Goal: Task Accomplishment & Management: Complete application form

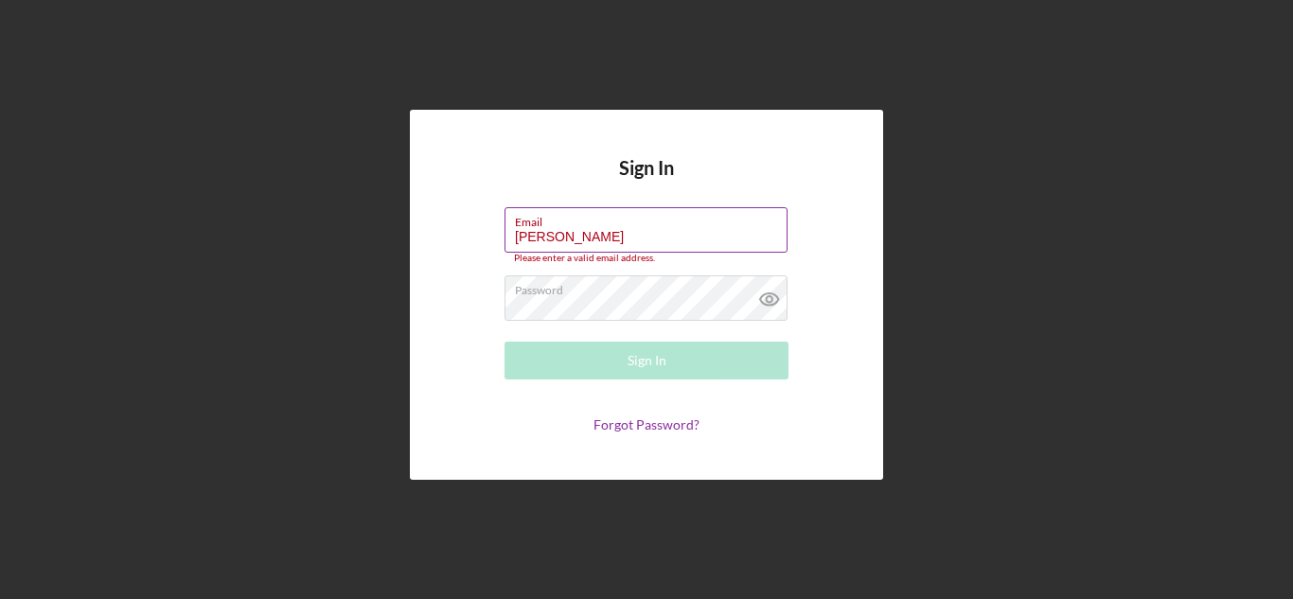
click at [611, 230] on input "[PERSON_NAME]" at bounding box center [646, 229] width 283 height 45
type input "F"
click at [540, 239] on input "Email" at bounding box center [646, 229] width 283 height 45
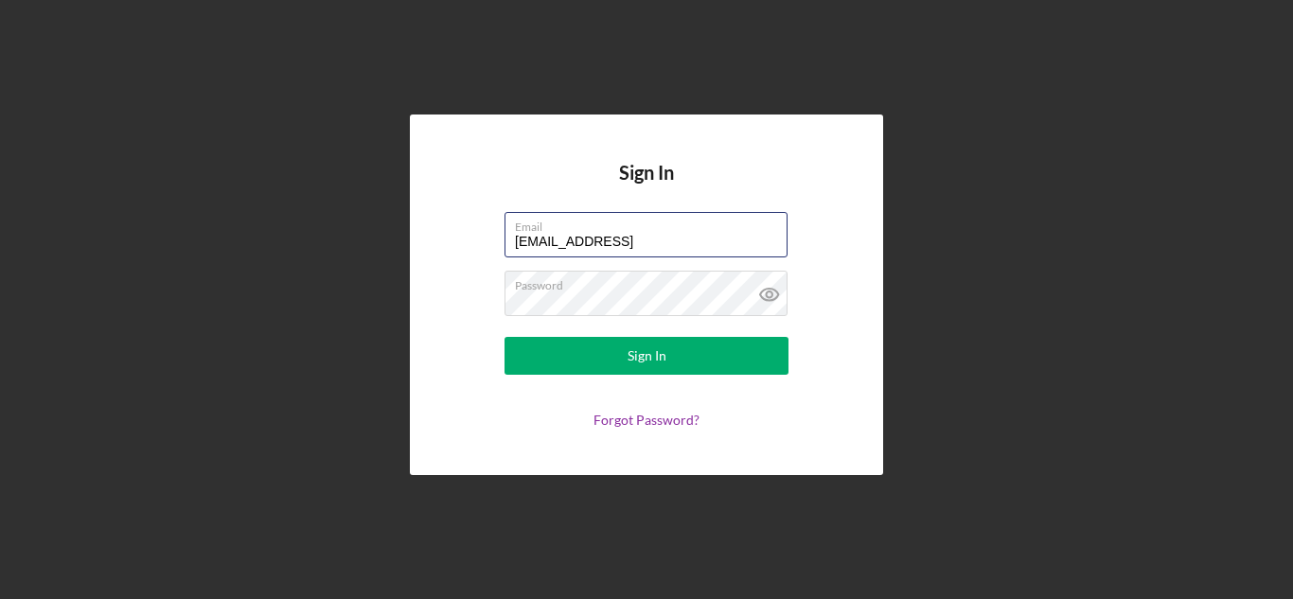
type input "[EMAIL_ADDRESS][DOMAIN_NAME]"
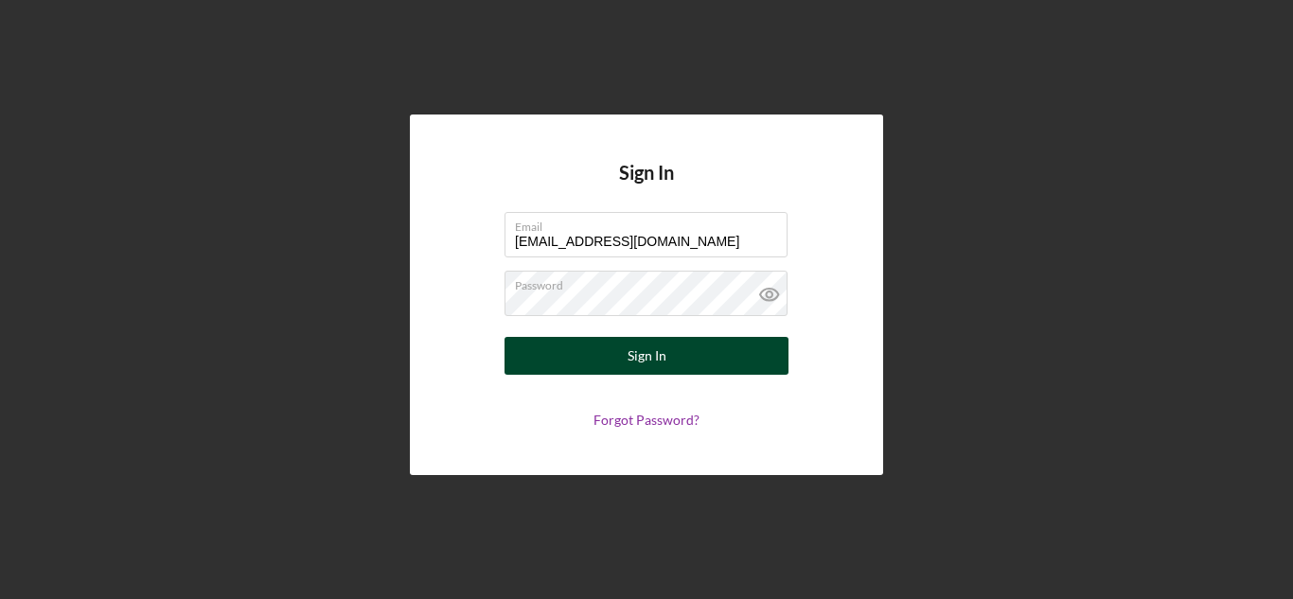
click at [652, 360] on div "Sign In" at bounding box center [647, 356] width 39 height 38
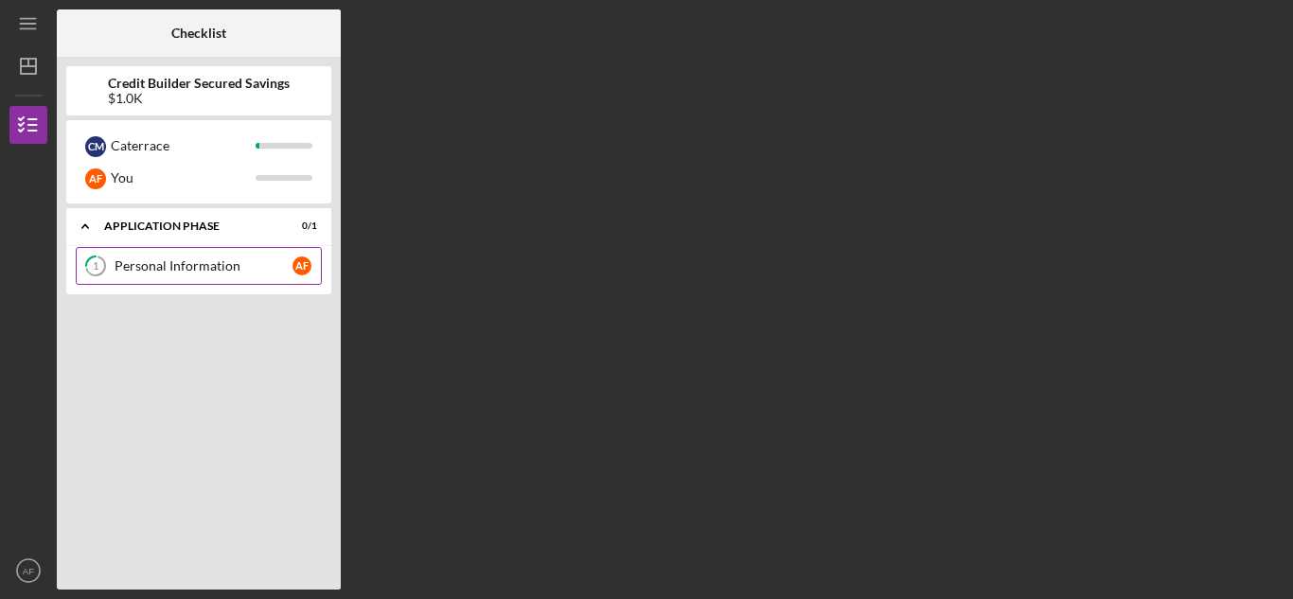
click at [159, 279] on link "1 Personal Information A F" at bounding box center [199, 266] width 246 height 38
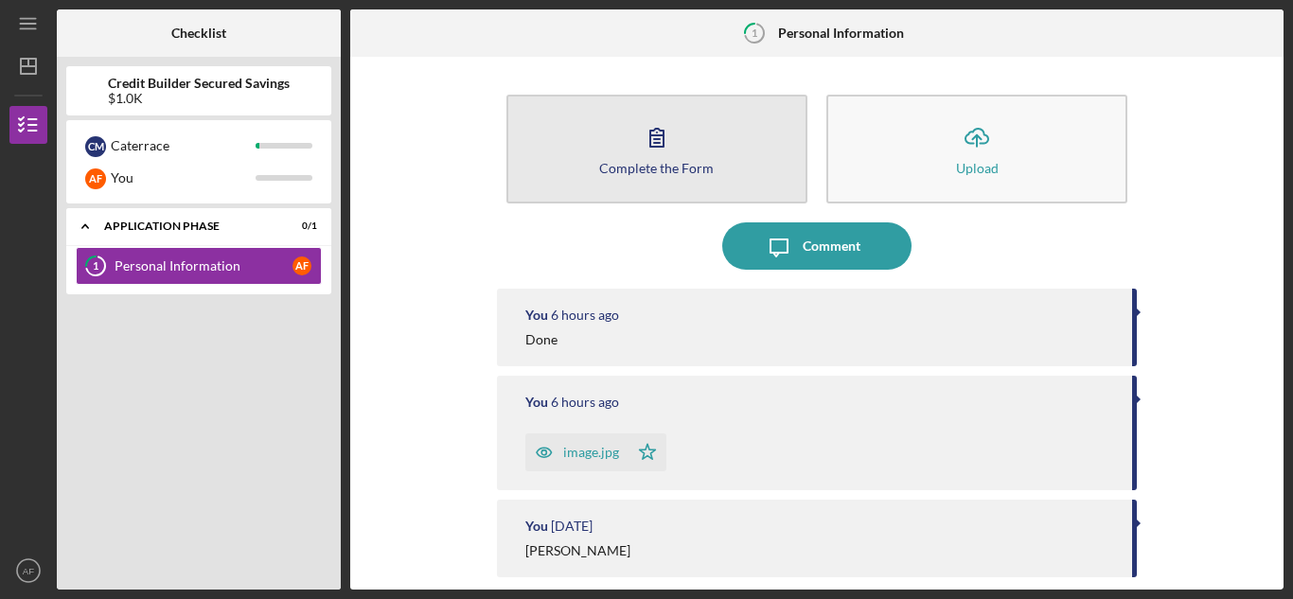
click at [682, 146] on button "Complete the Form Form" at bounding box center [656, 149] width 301 height 109
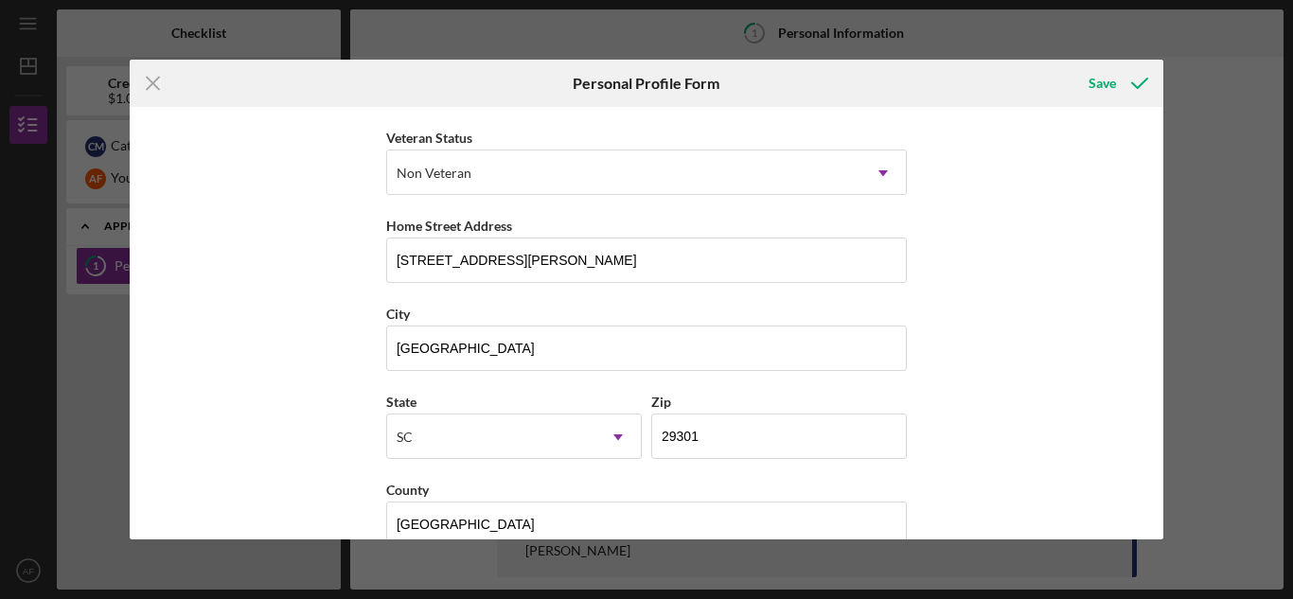
scroll to position [292, 0]
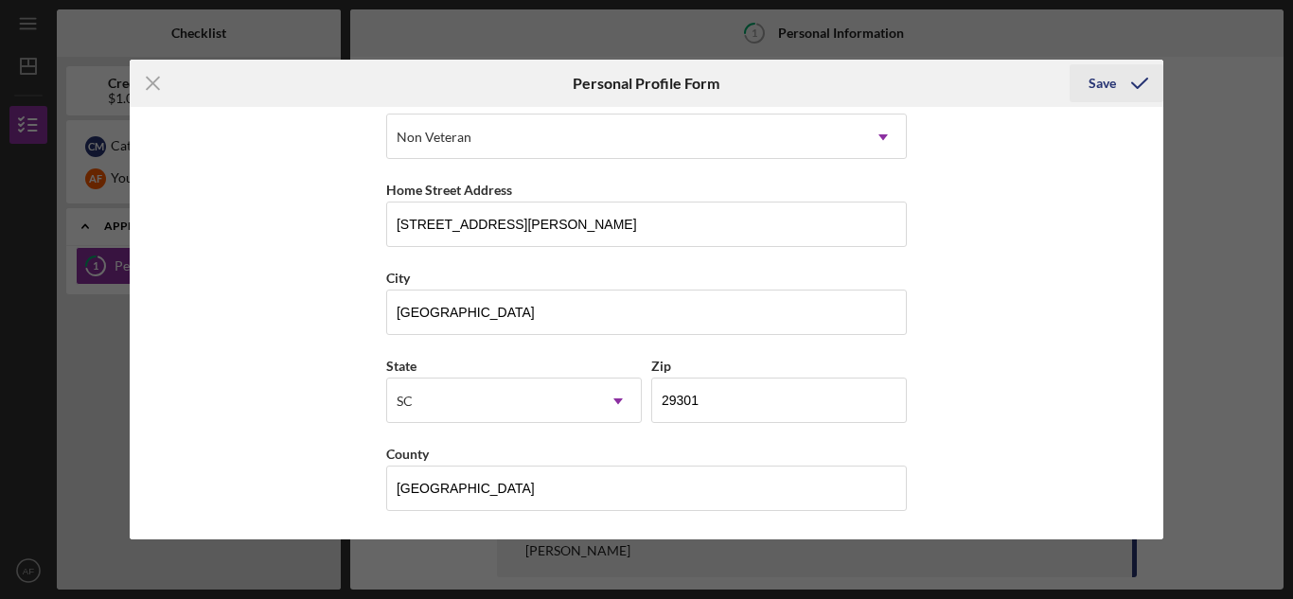
click at [1148, 78] on icon "submit" at bounding box center [1139, 83] width 47 height 47
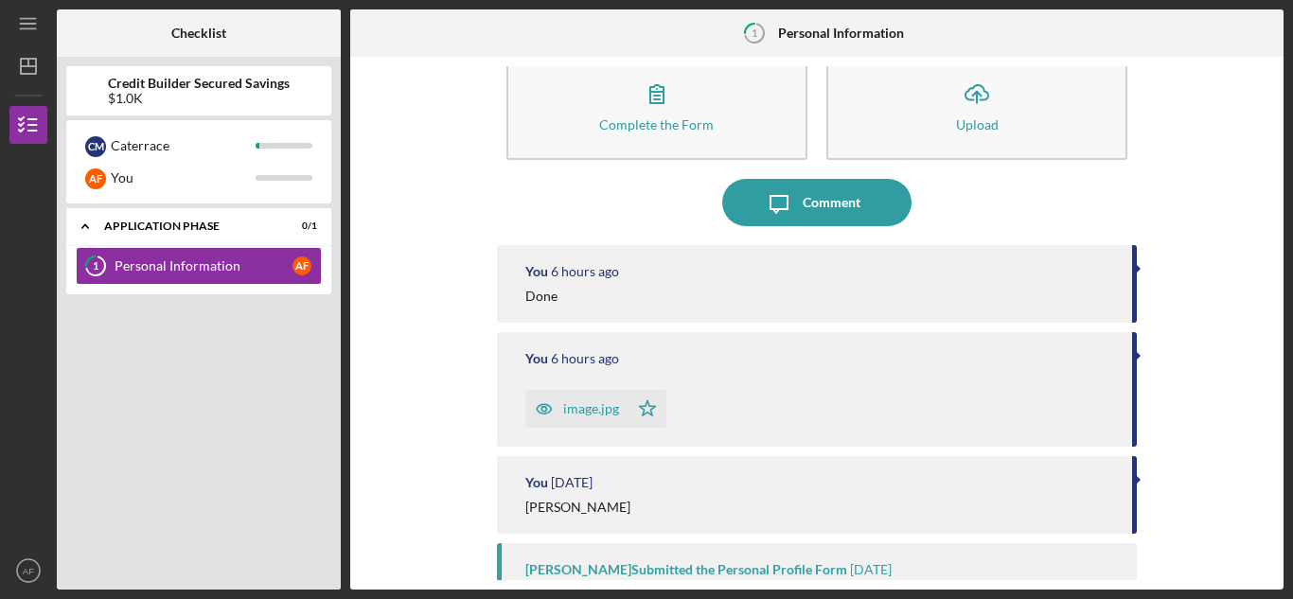
scroll to position [50, 0]
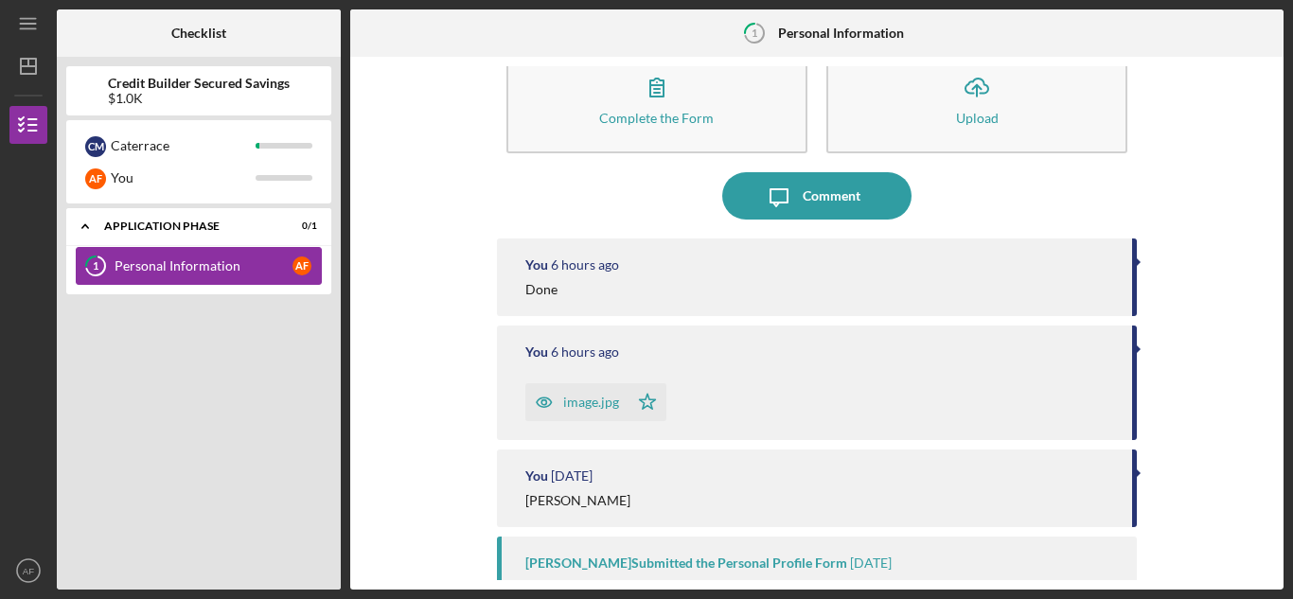
click at [133, 265] on div "Personal Information" at bounding box center [204, 265] width 178 height 15
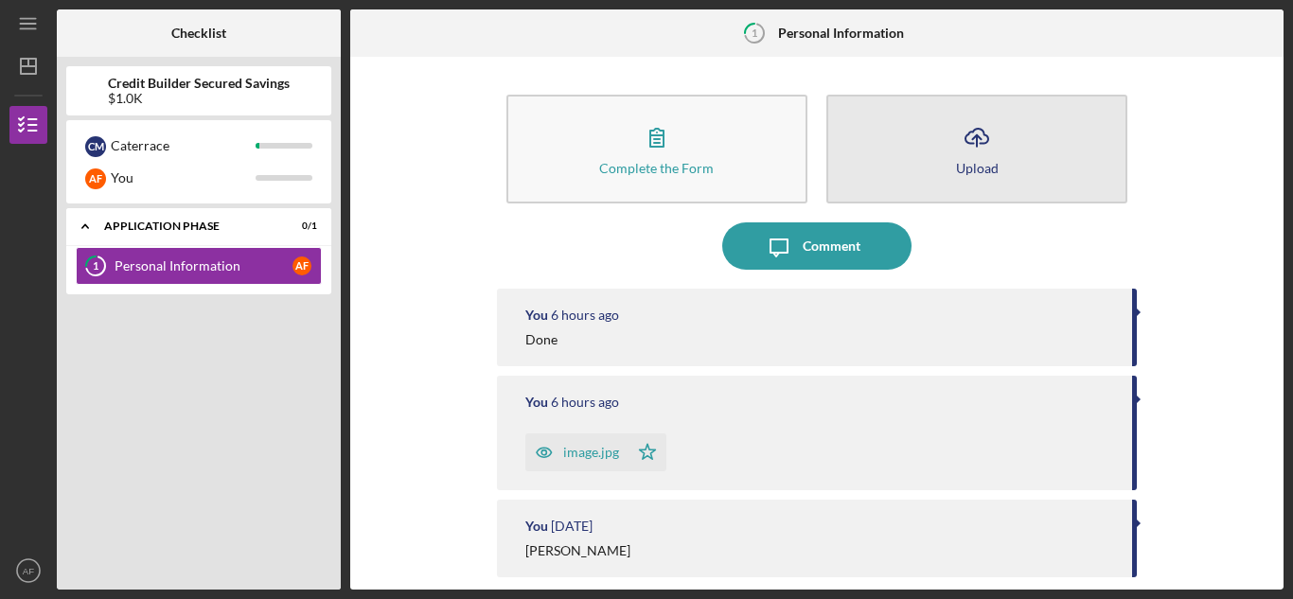
click at [992, 151] on icon "Icon/Upload" at bounding box center [976, 137] width 47 height 47
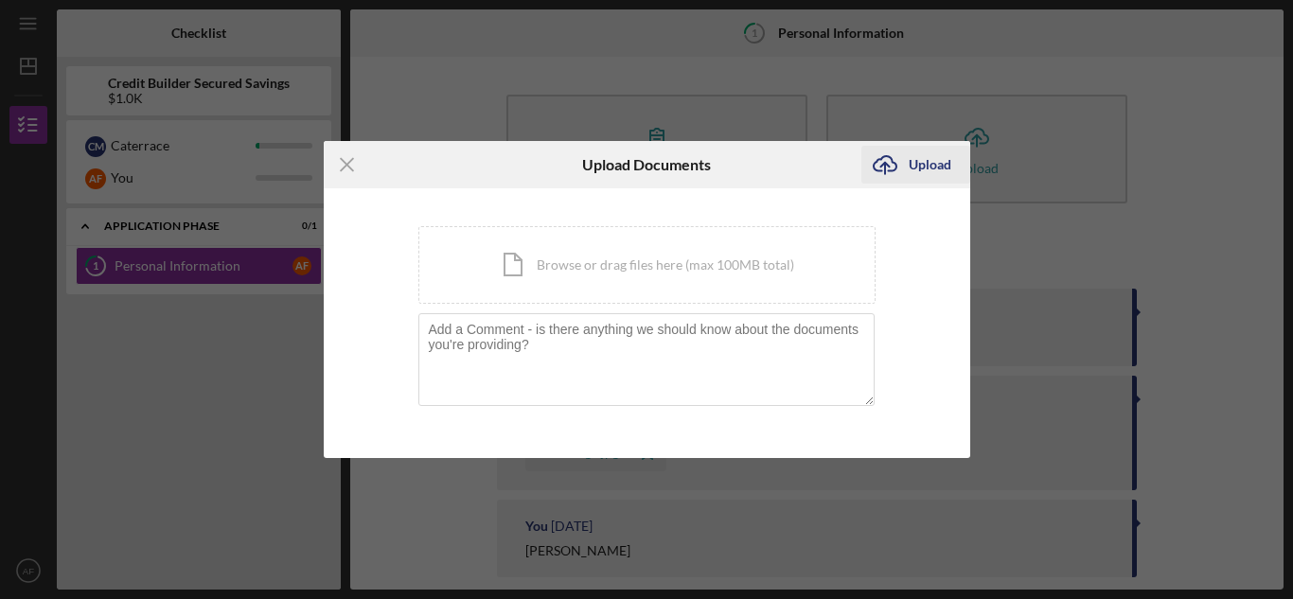
click at [930, 164] on div "Upload" at bounding box center [930, 165] width 43 height 38
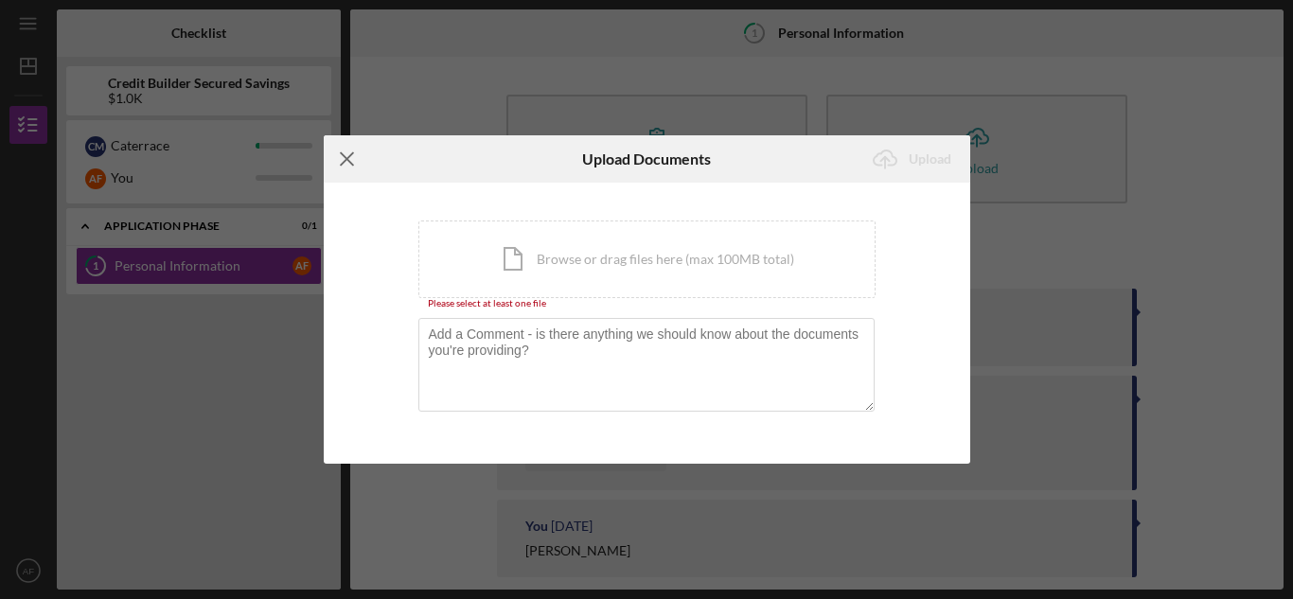
click at [346, 160] on line at bounding box center [347, 159] width 12 height 12
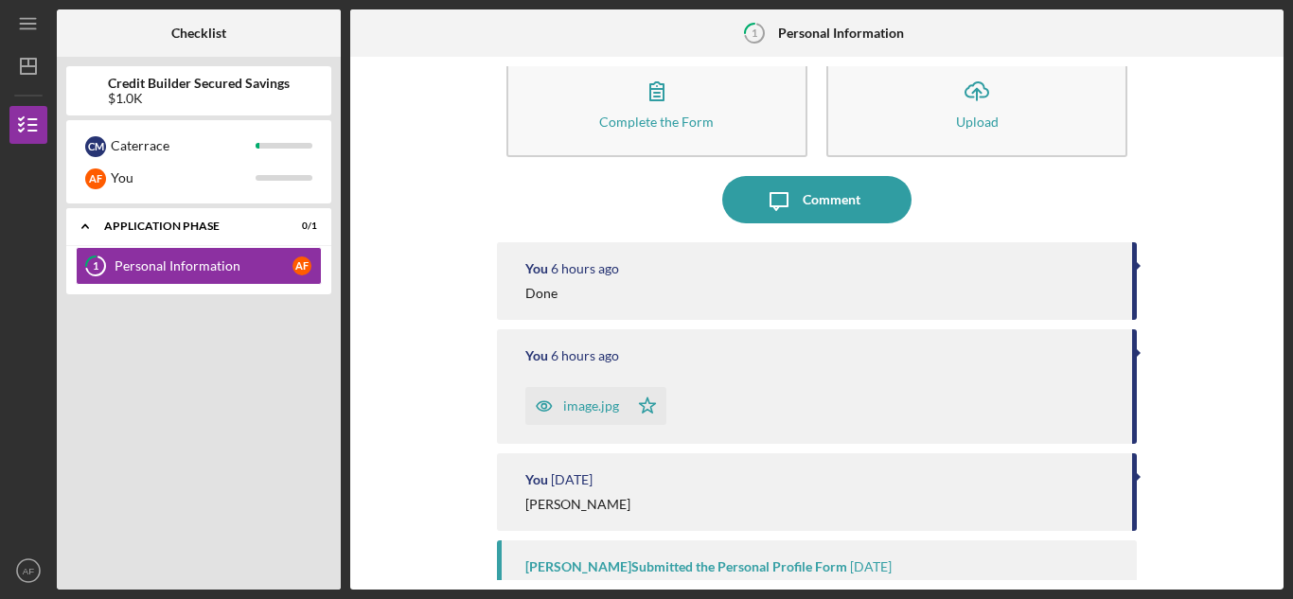
scroll to position [33, 0]
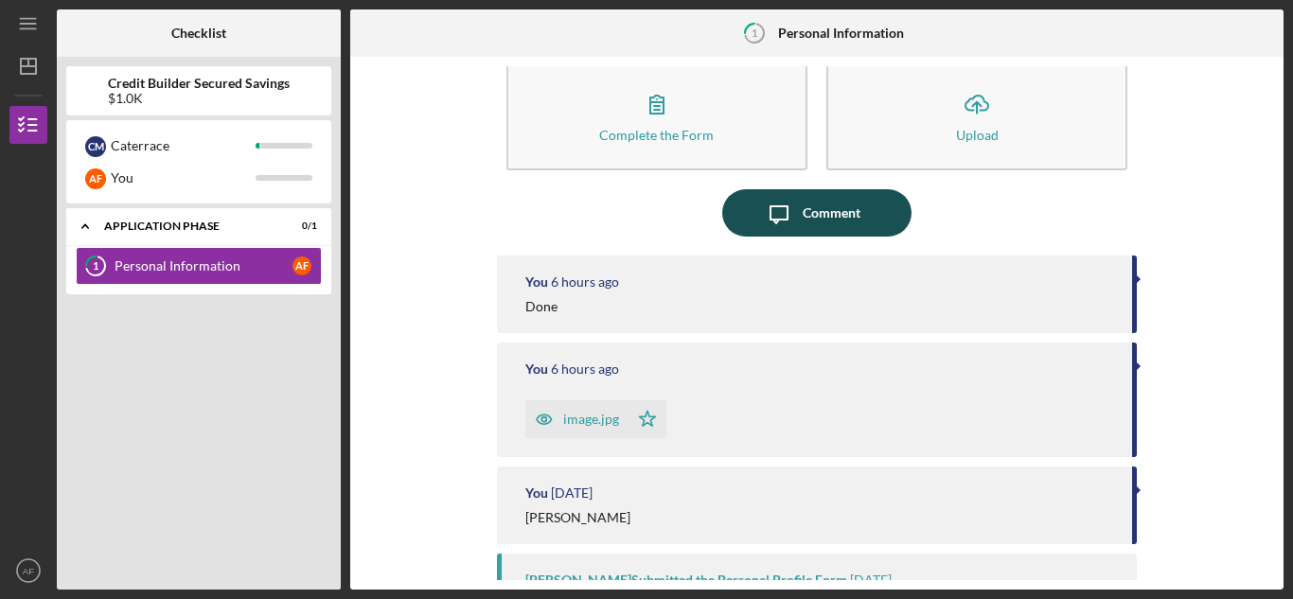
click at [824, 222] on div "Comment" at bounding box center [832, 212] width 58 height 47
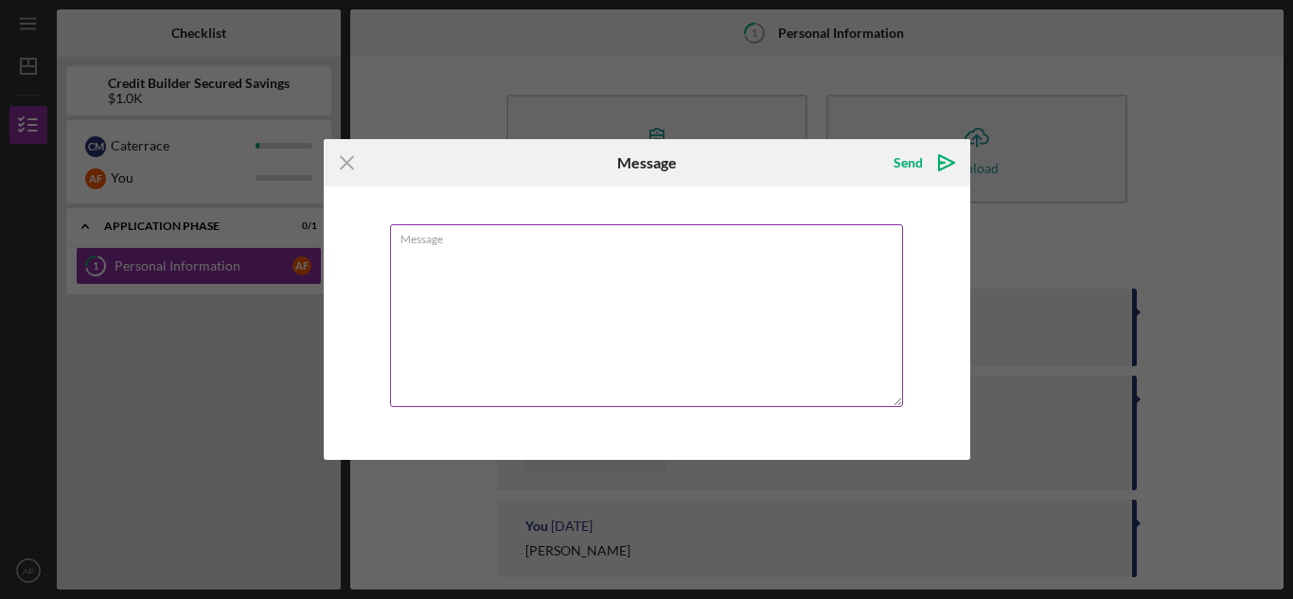
click at [587, 254] on textarea "Message" at bounding box center [646, 315] width 513 height 183
click at [586, 253] on textarea "Message" at bounding box center [646, 315] width 513 height 183
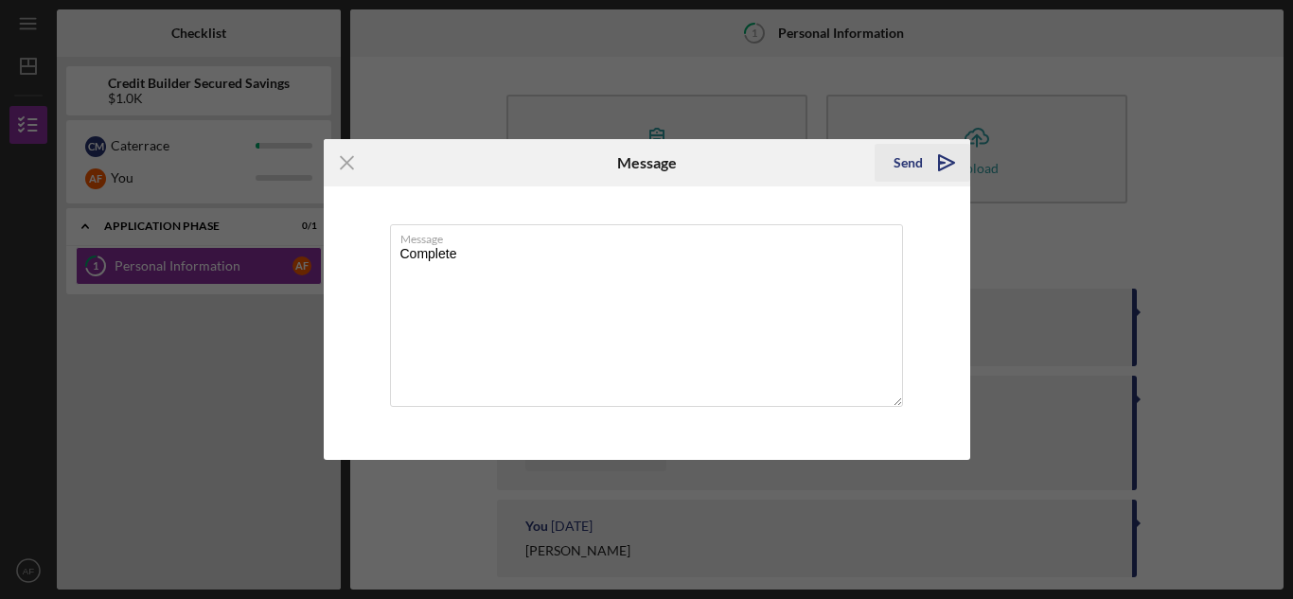
type textarea "Complete"
click at [915, 150] on div "Send" at bounding box center [908, 163] width 29 height 38
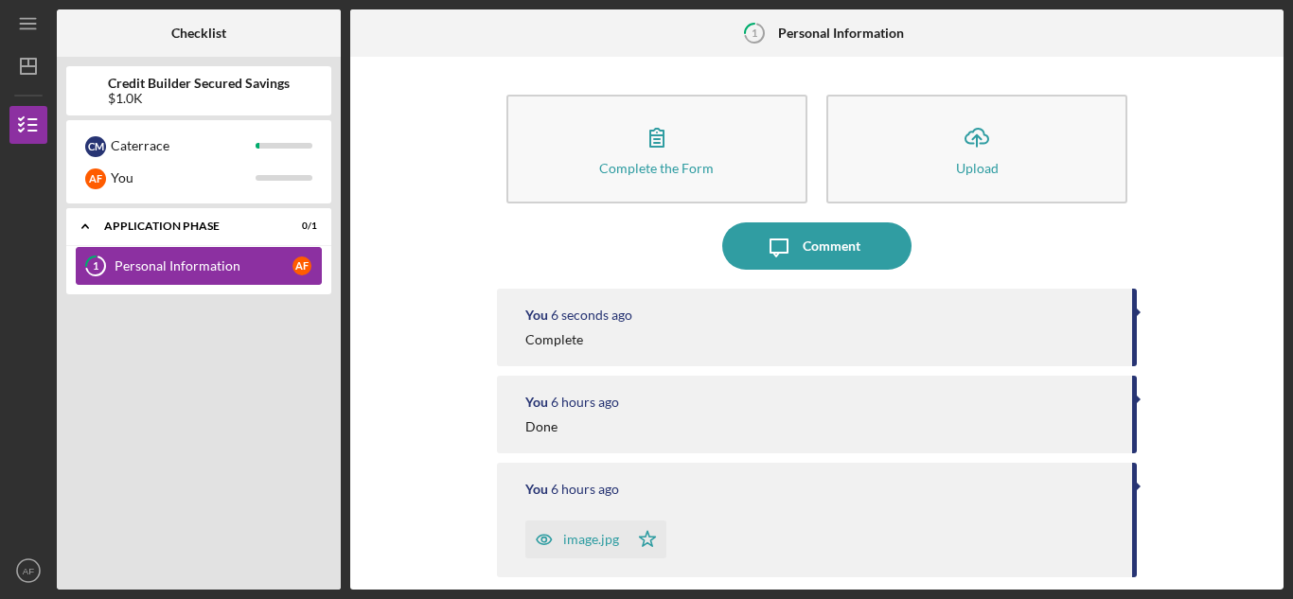
click at [237, 273] on div "Personal Information" at bounding box center [204, 265] width 178 height 15
click at [616, 237] on div "1 Personal Information Complete the Form Form Icon/Upload Upload Icon/Message C…" at bounding box center [816, 299] width 933 height 580
click at [874, 17] on div "1 Personal Information" at bounding box center [817, 32] width 173 height 47
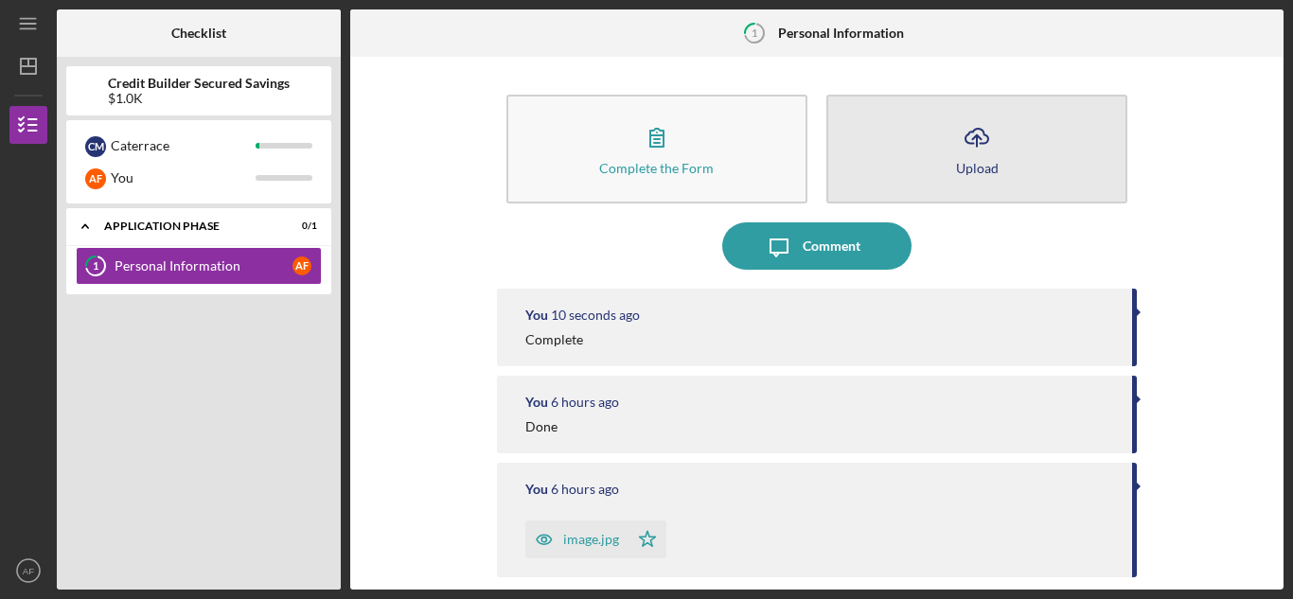
drag, startPoint x: 859, startPoint y: 27, endPoint x: 869, endPoint y: 108, distance: 81.1
click at [858, 27] on b "Personal Information" at bounding box center [841, 33] width 126 height 15
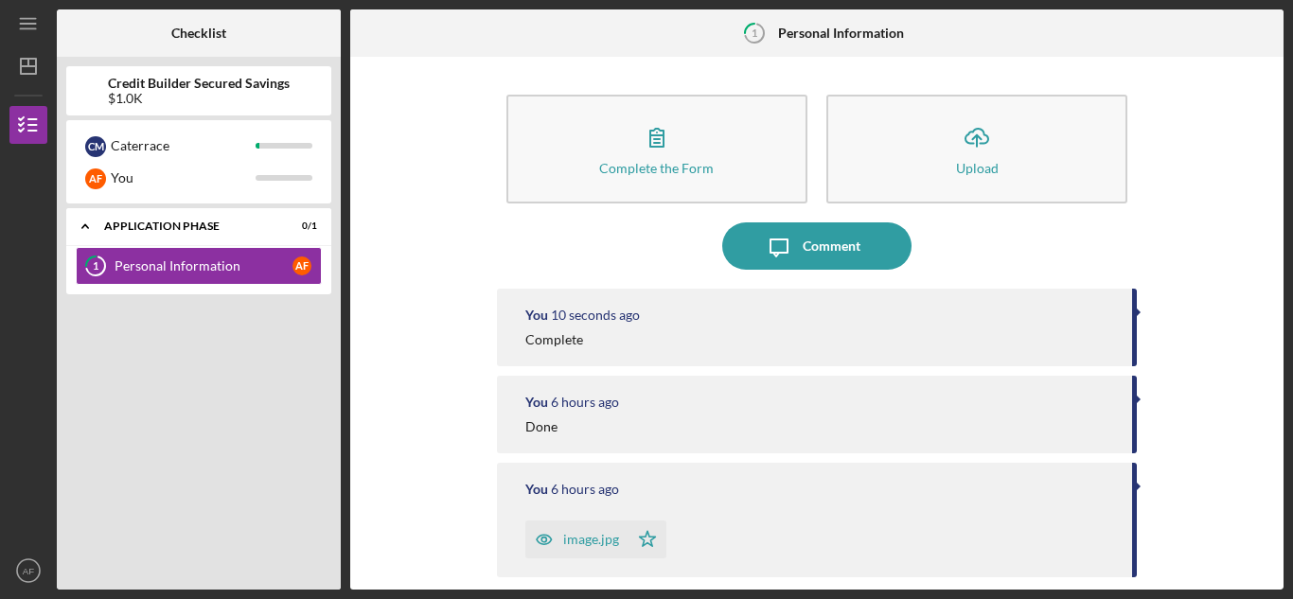
click at [871, 270] on div "Complete the Form Form Icon/Upload Upload Icon/Message Comment You 10 seconds a…" at bounding box center [817, 323] width 640 height 514
click at [1237, 231] on div "Complete the Form Form Icon/Upload Upload Icon/Message Comment You 11 seconds a…" at bounding box center [817, 323] width 914 height 514
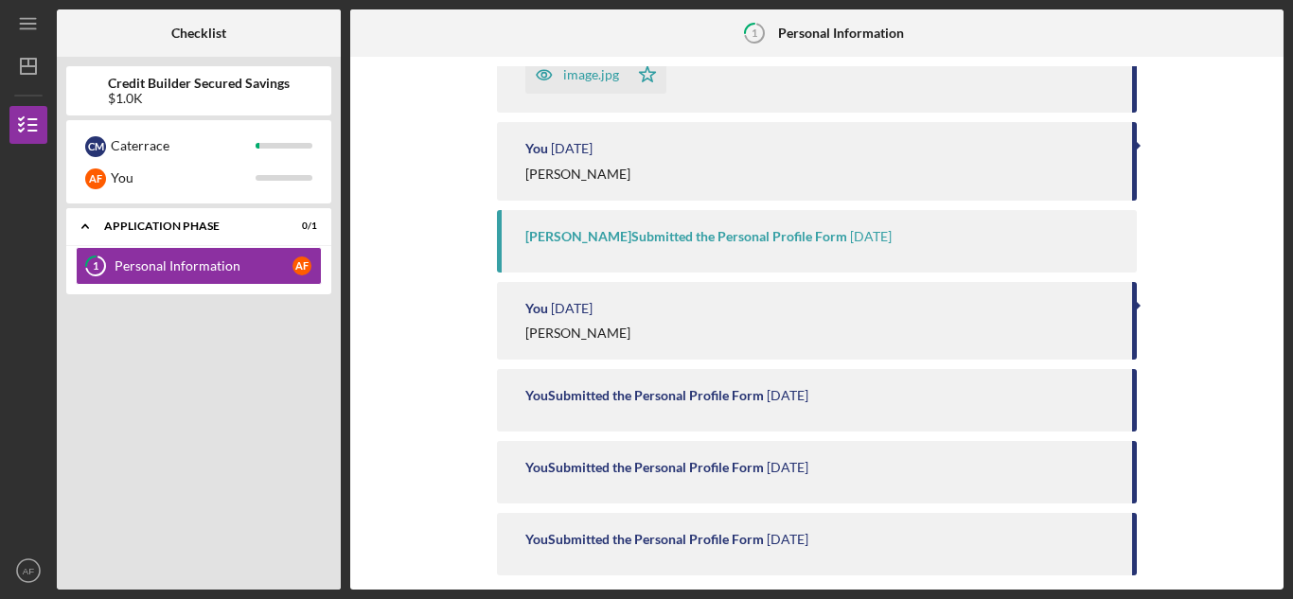
scroll to position [583, 0]
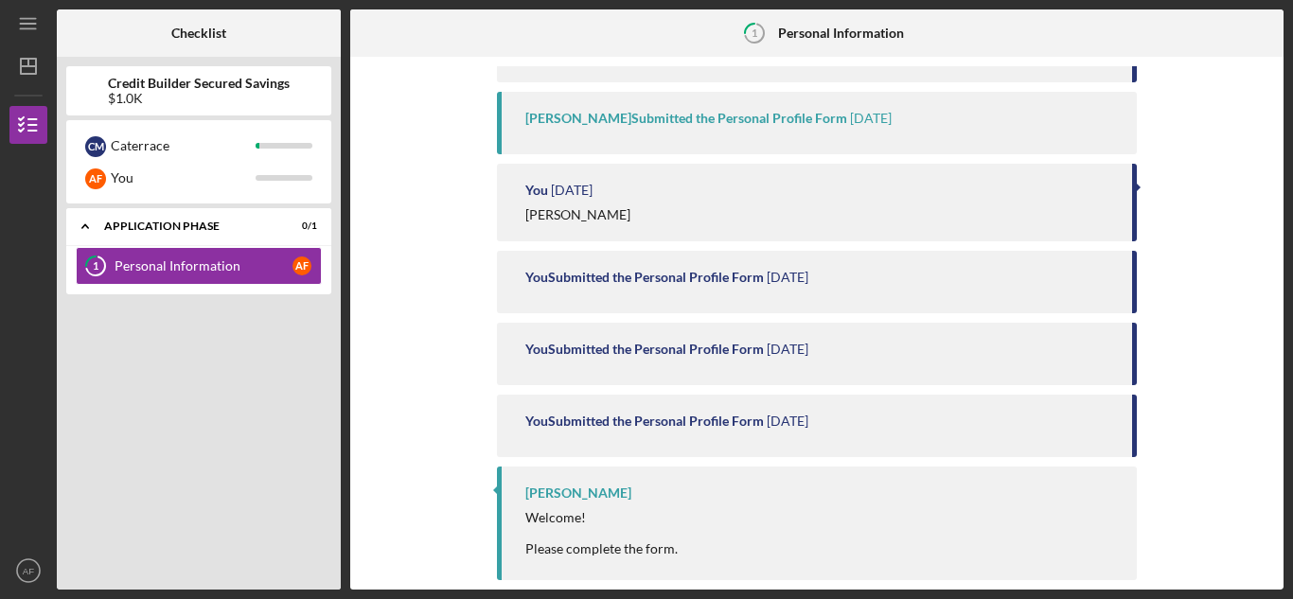
click at [601, 550] on div "Welcome! Please complete the form." at bounding box center [601, 532] width 152 height 45
click at [760, 423] on div "You Submitted the Personal Profile Form" at bounding box center [644, 421] width 239 height 15
click at [587, 189] on time "[DATE]" at bounding box center [572, 190] width 42 height 15
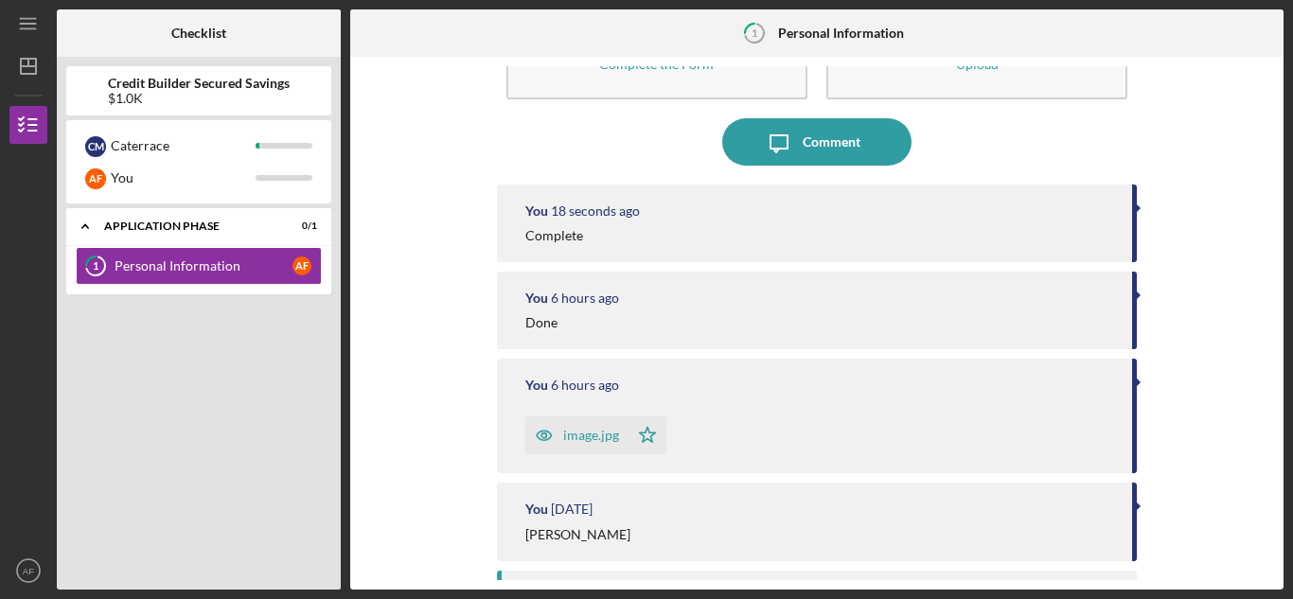
scroll to position [0, 0]
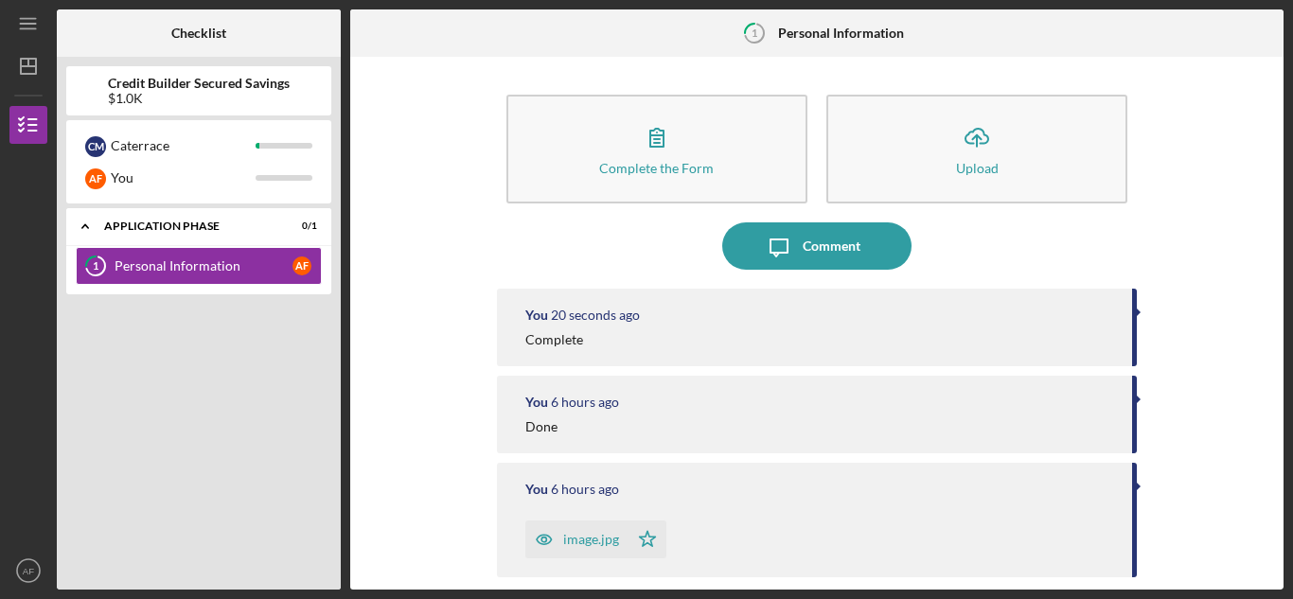
click at [843, 362] on div "You 20 seconds ago Complete" at bounding box center [817, 328] width 640 height 78
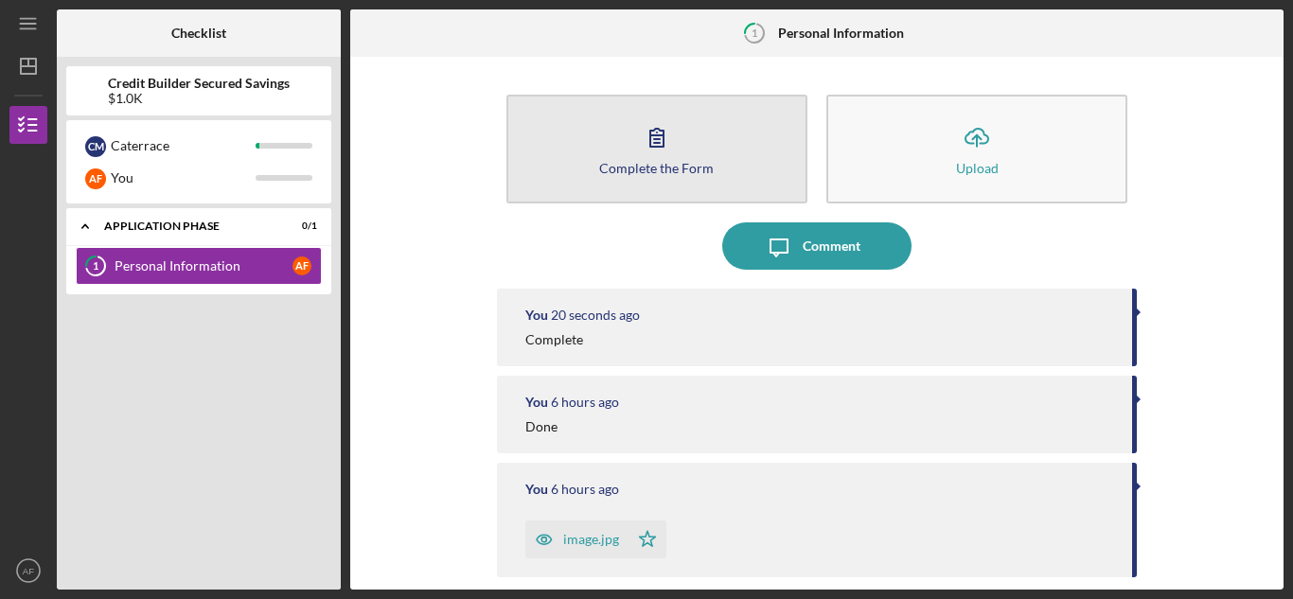
click at [610, 149] on button "Complete the Form Form" at bounding box center [656, 149] width 301 height 109
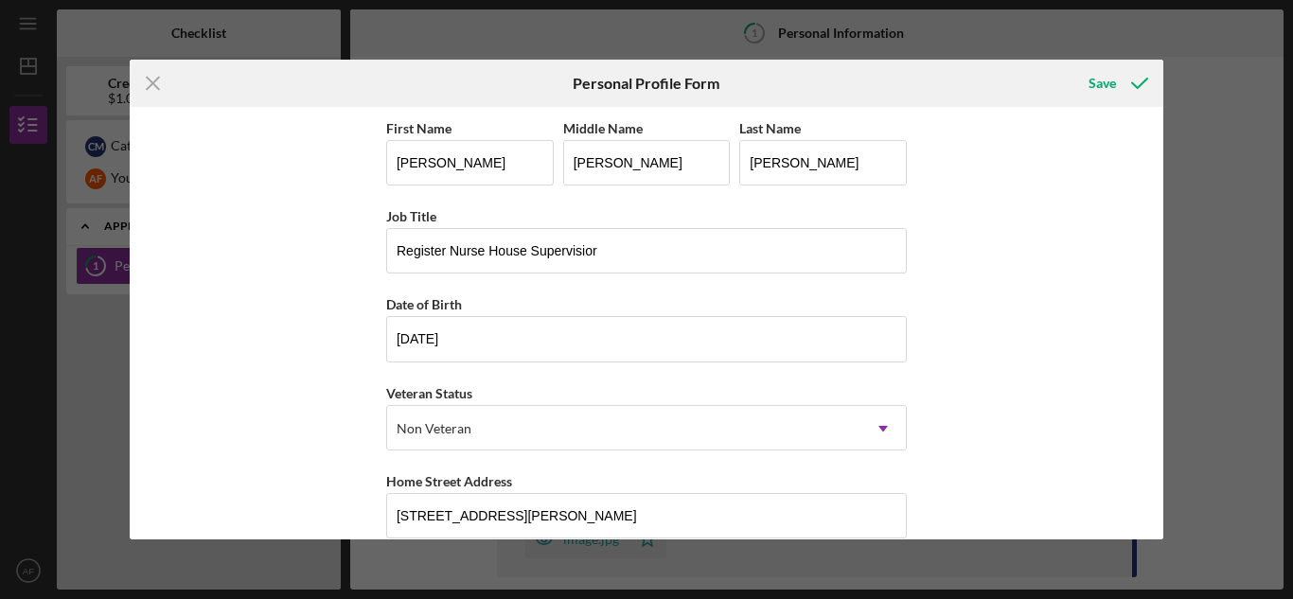
click at [853, 378] on div "First Name [PERSON_NAME] Middle Name [PERSON_NAME] Last Name [PERSON_NAME] Job …" at bounding box center [646, 468] width 521 height 705
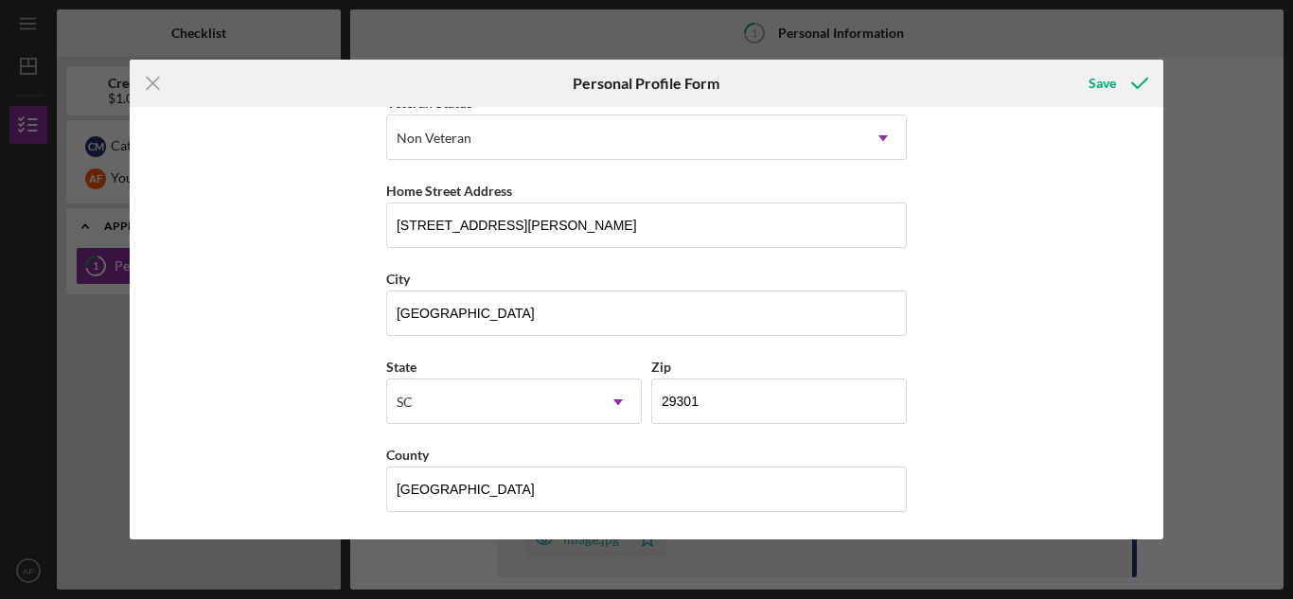
scroll to position [292, 0]
click at [1117, 84] on icon "submit" at bounding box center [1139, 83] width 47 height 47
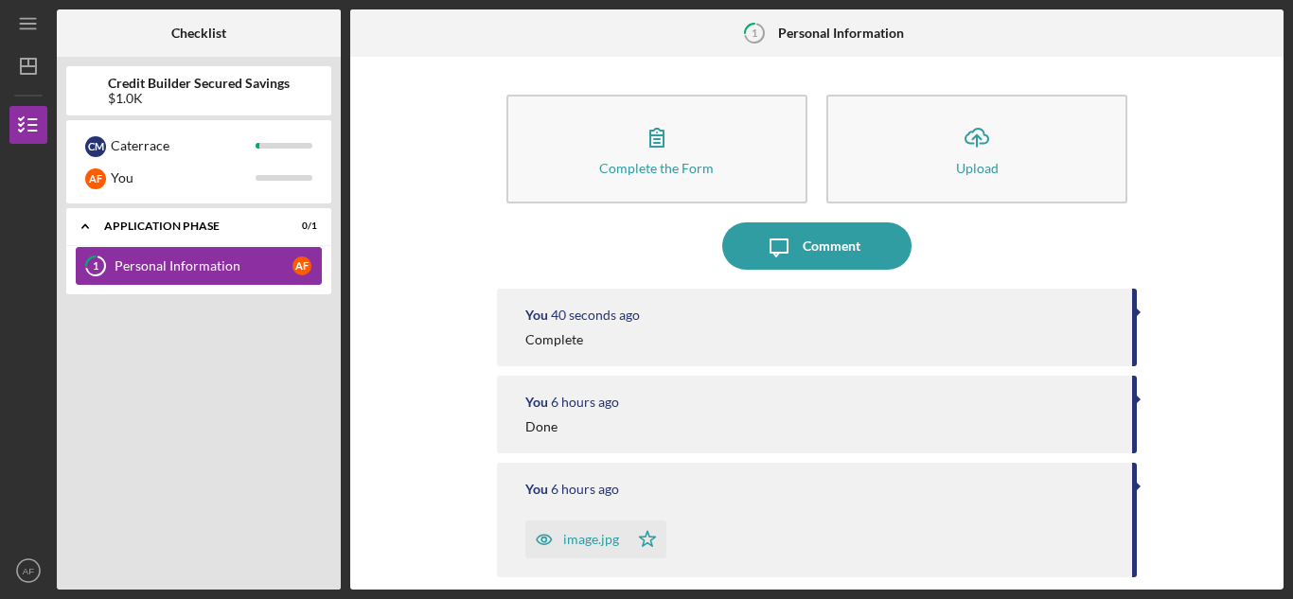
click at [151, 258] on div "Personal Information" at bounding box center [204, 265] width 178 height 15
click at [26, 94] on nav "Icon/Menu Icon/Dashboard Dashboard Credit Builder Secured Savings Checklist Ico…" at bounding box center [32, 295] width 47 height 590
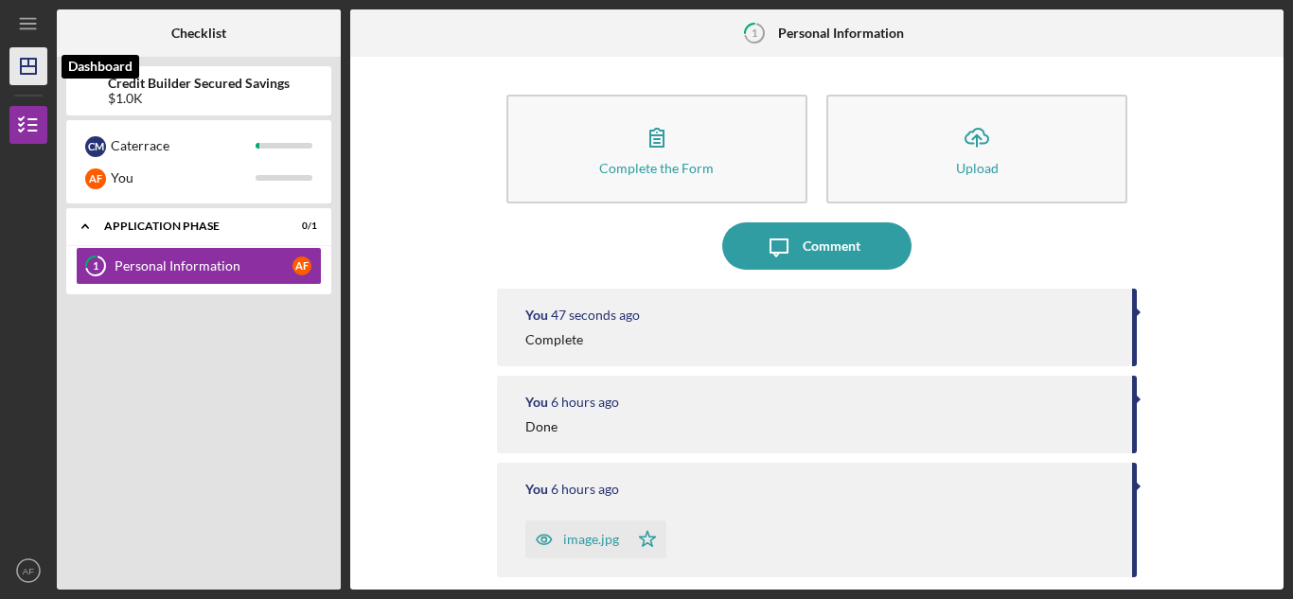
click at [27, 73] on icon "Icon/Dashboard" at bounding box center [28, 66] width 47 height 47
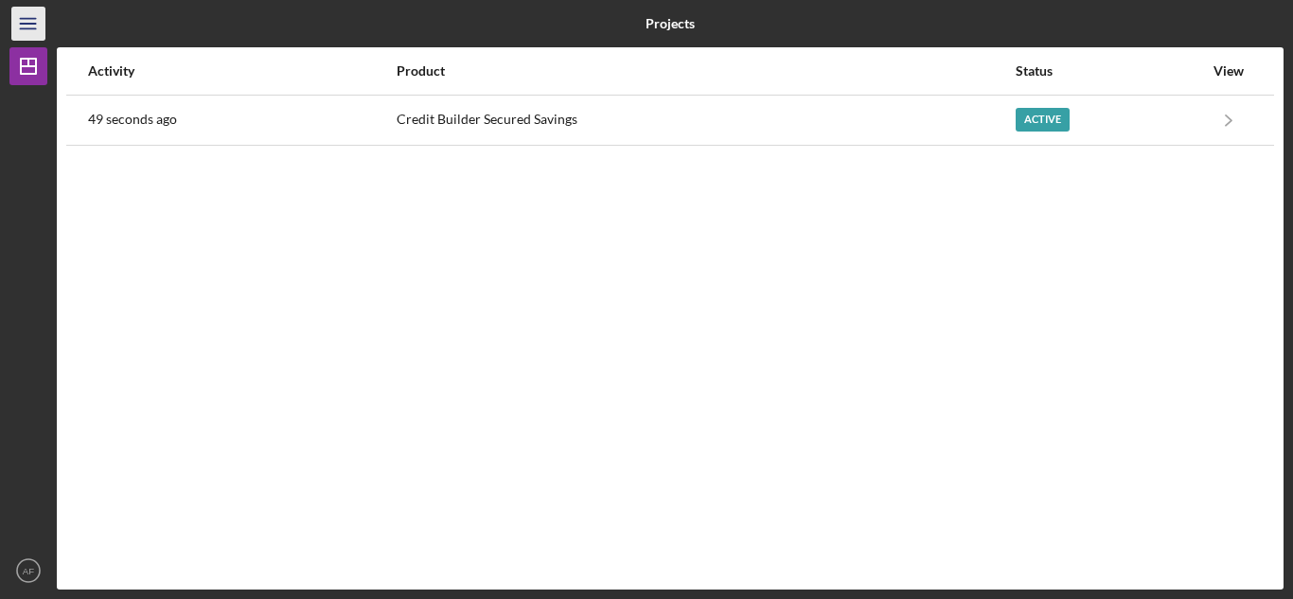
click at [23, 19] on line "button" at bounding box center [27, 19] width 15 height 0
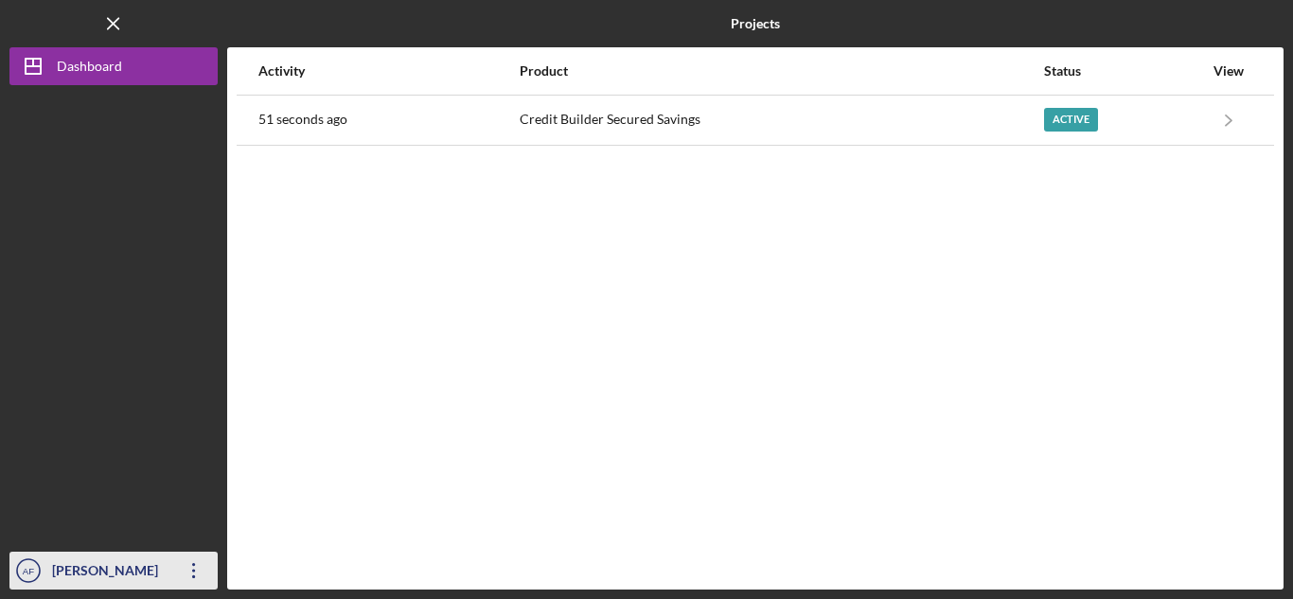
click at [132, 557] on div "[PERSON_NAME]" at bounding box center [108, 573] width 123 height 43
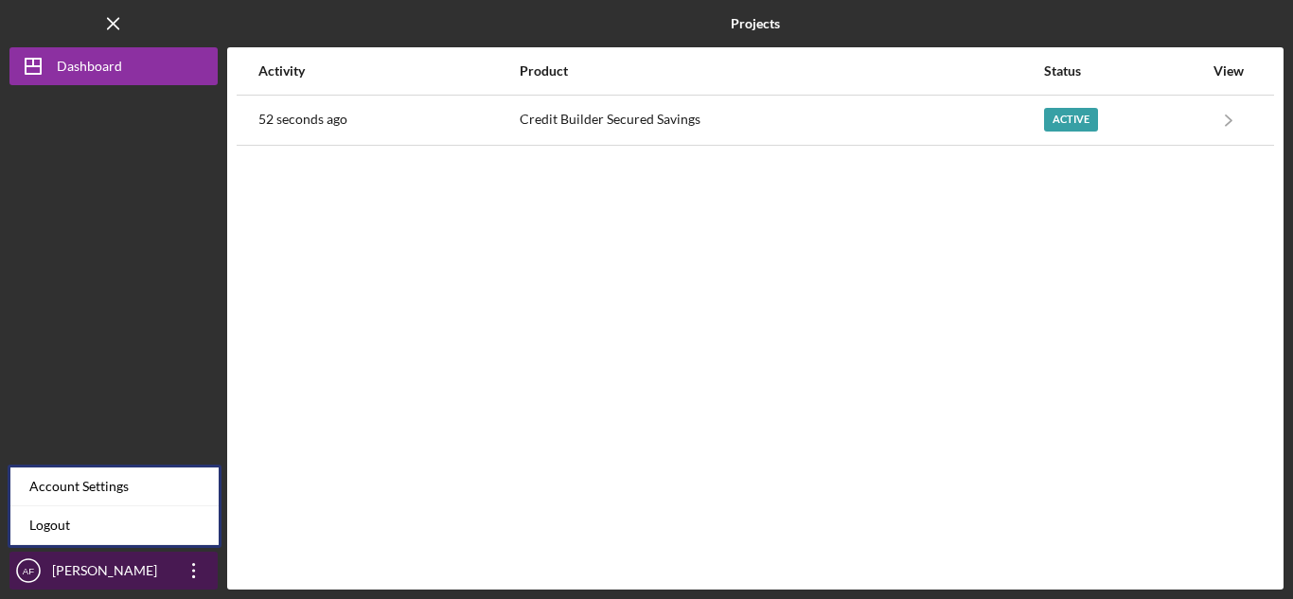
click at [129, 567] on div "[PERSON_NAME]" at bounding box center [108, 573] width 123 height 43
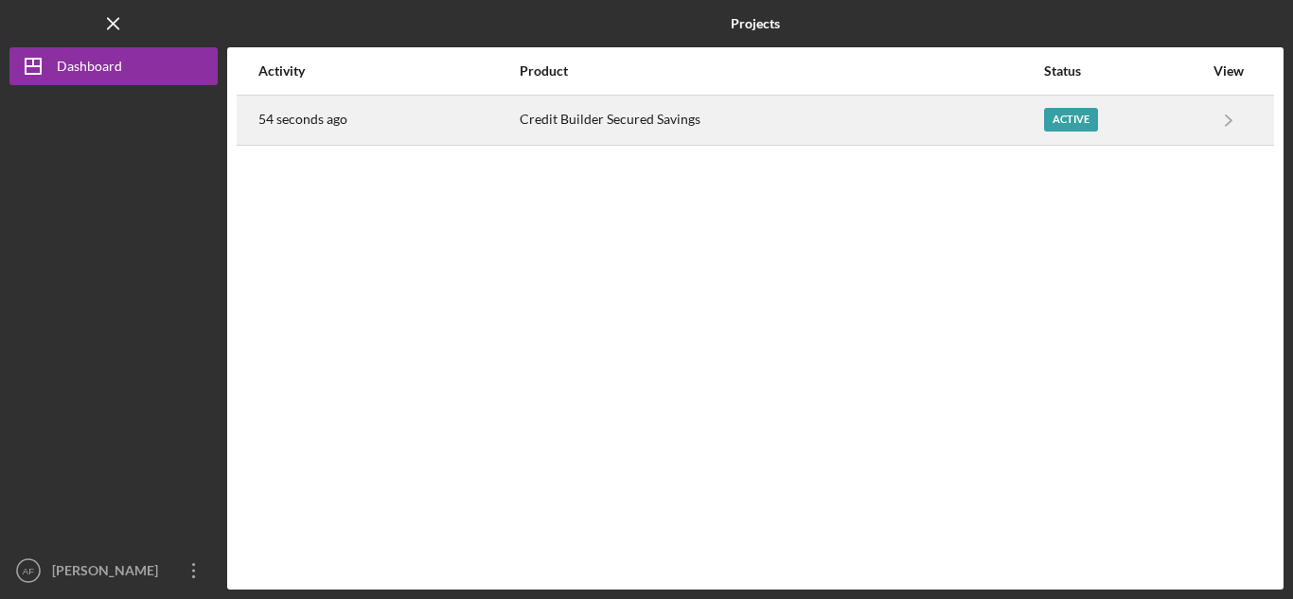
click at [1073, 122] on div "Active" at bounding box center [1071, 120] width 54 height 24
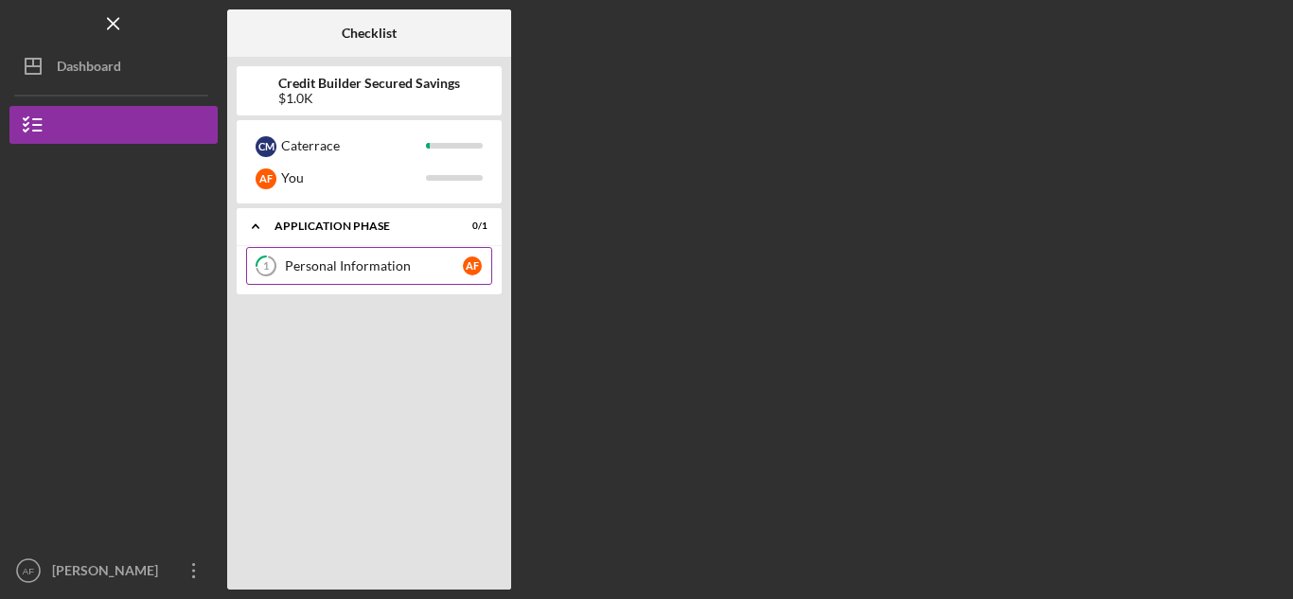
click at [293, 275] on link "1 Personal Information A F" at bounding box center [369, 266] width 246 height 38
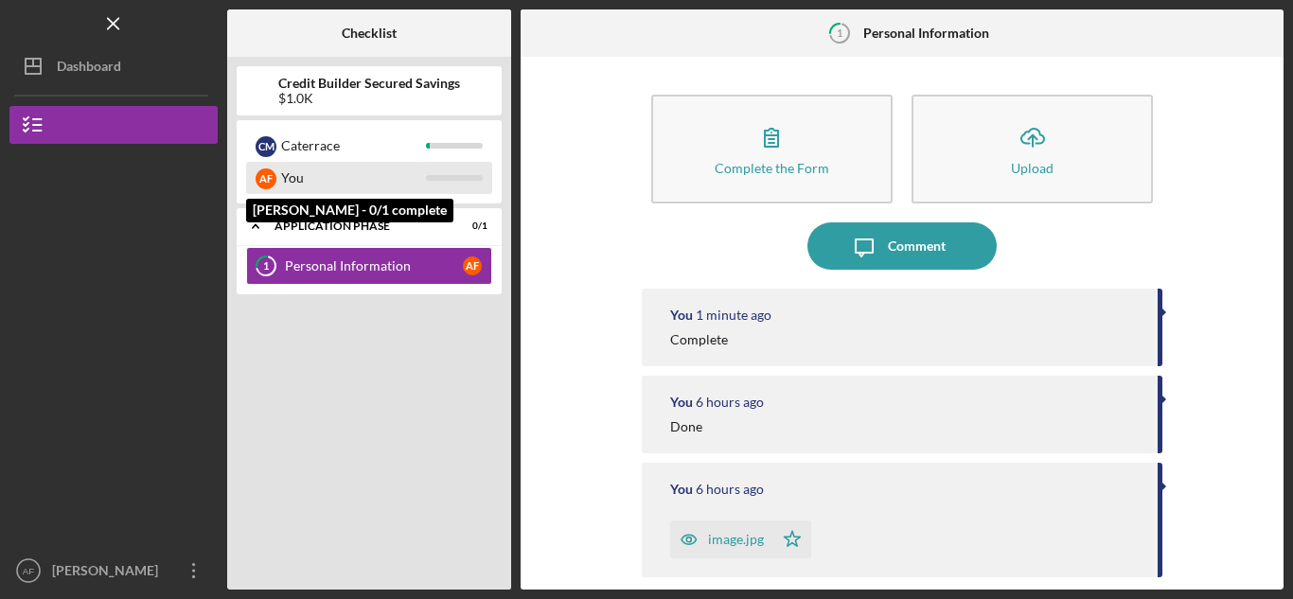
click at [315, 175] on div "You" at bounding box center [353, 178] width 145 height 32
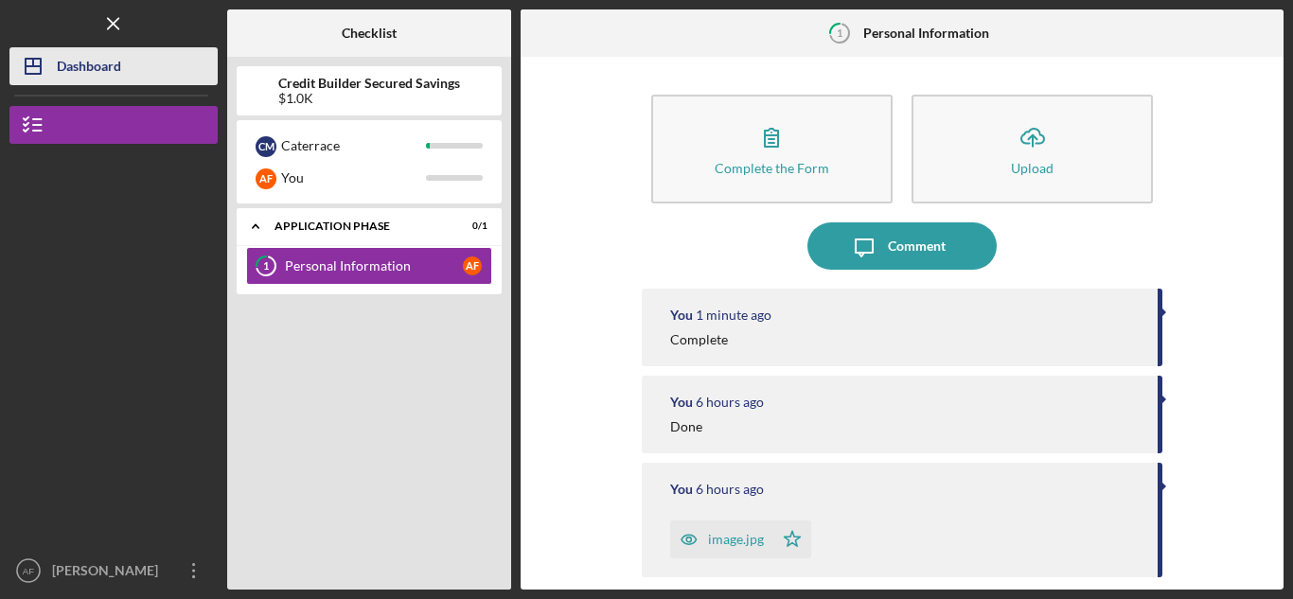
click at [84, 68] on div "Dashboard" at bounding box center [89, 68] width 64 height 43
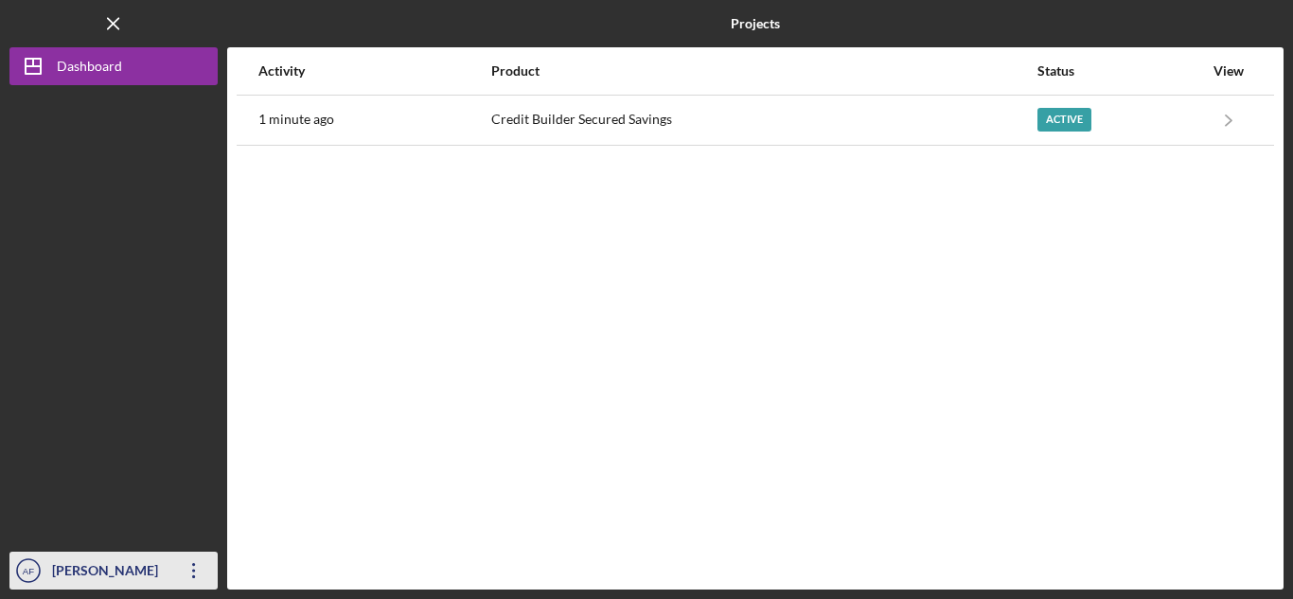
click at [151, 572] on div "[PERSON_NAME]" at bounding box center [108, 573] width 123 height 43
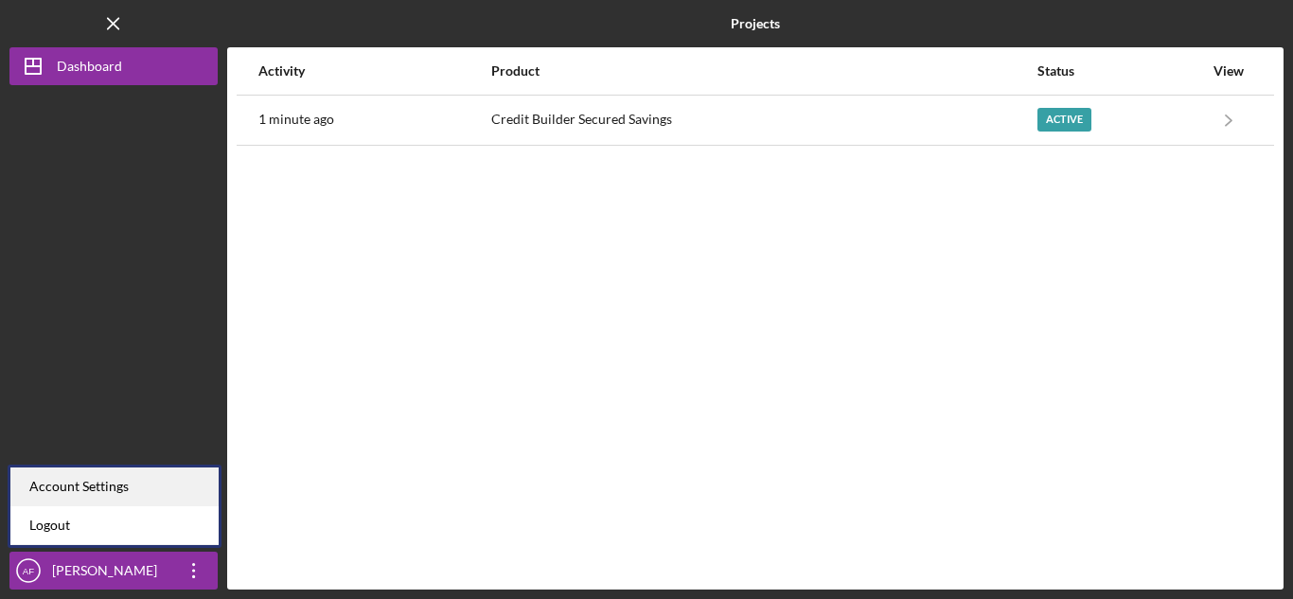
click at [130, 489] on div "Account Settings" at bounding box center [114, 487] width 208 height 39
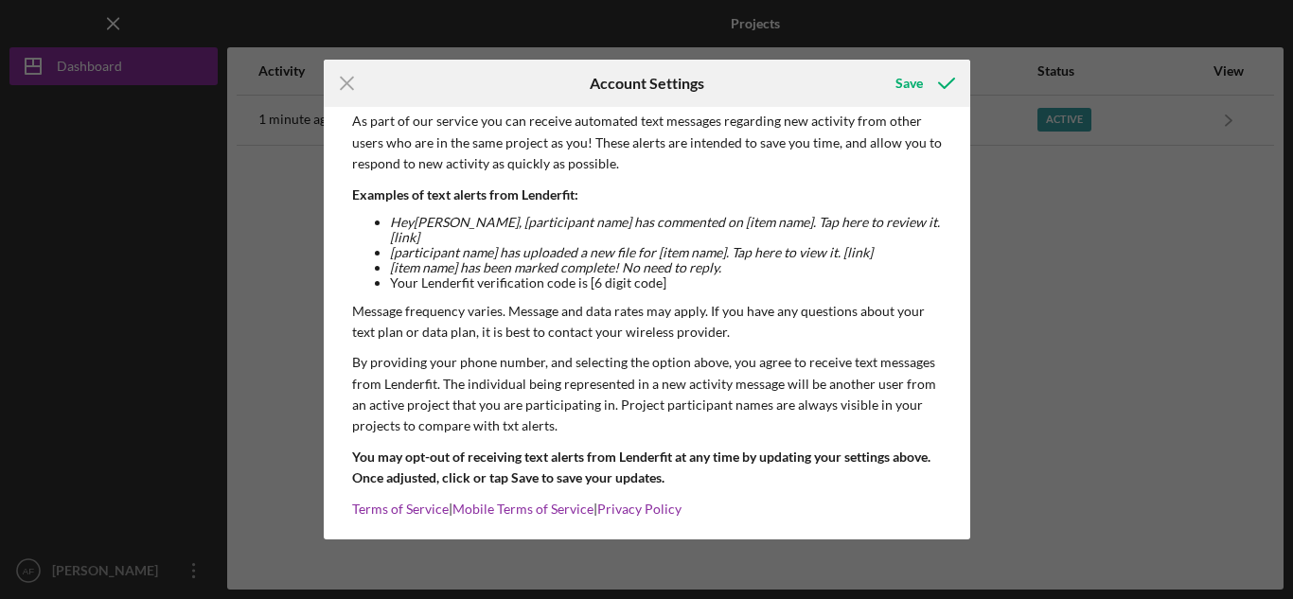
scroll to position [234, 0]
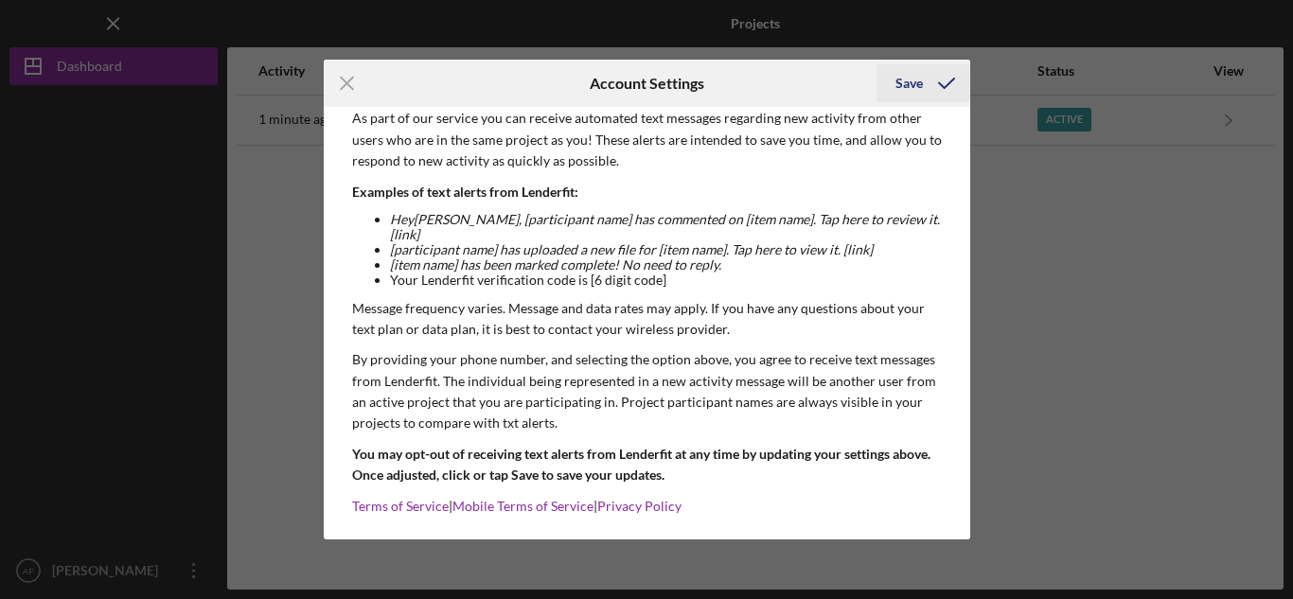
click at [921, 82] on button "Save" at bounding box center [924, 83] width 94 height 38
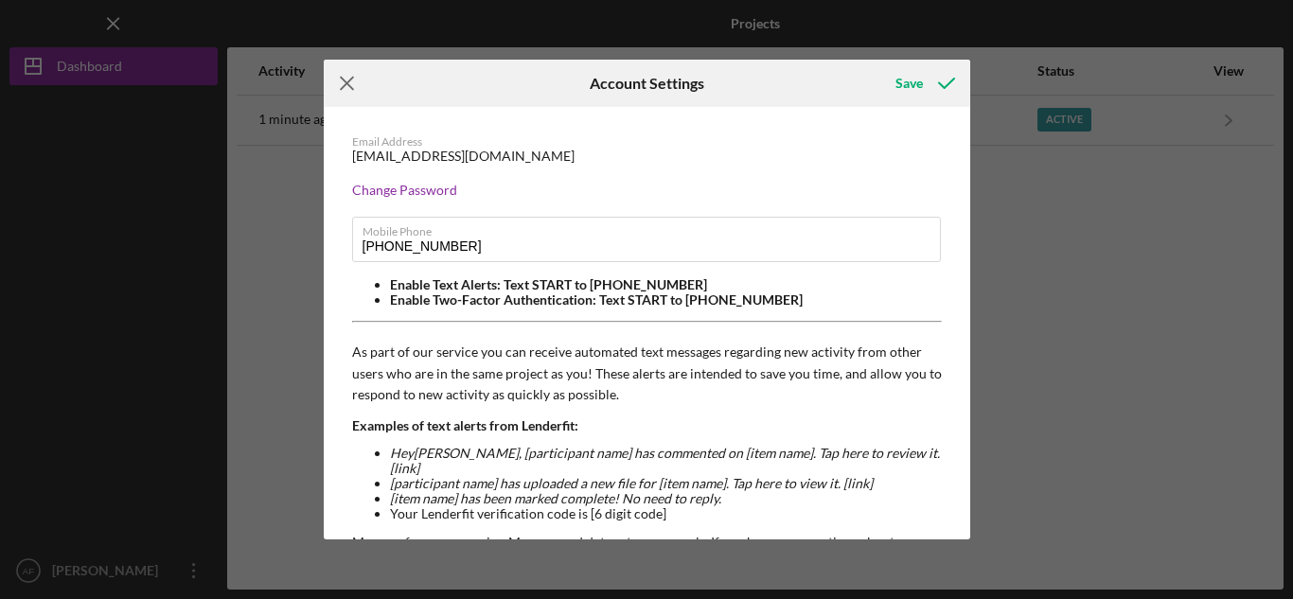
click at [341, 84] on icon "Icon/Menu Close" at bounding box center [347, 83] width 47 height 47
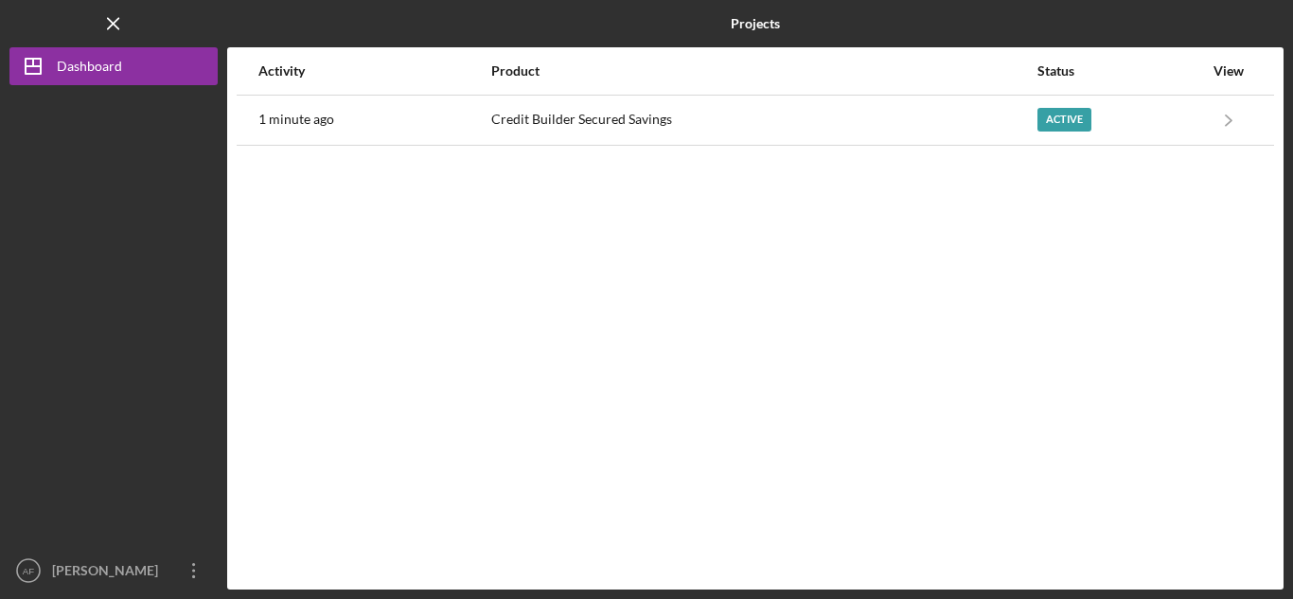
click at [976, 346] on div "Activity Product Status View 1 minute ago Credit Builder Secured Savings Active…" at bounding box center [755, 318] width 1056 height 542
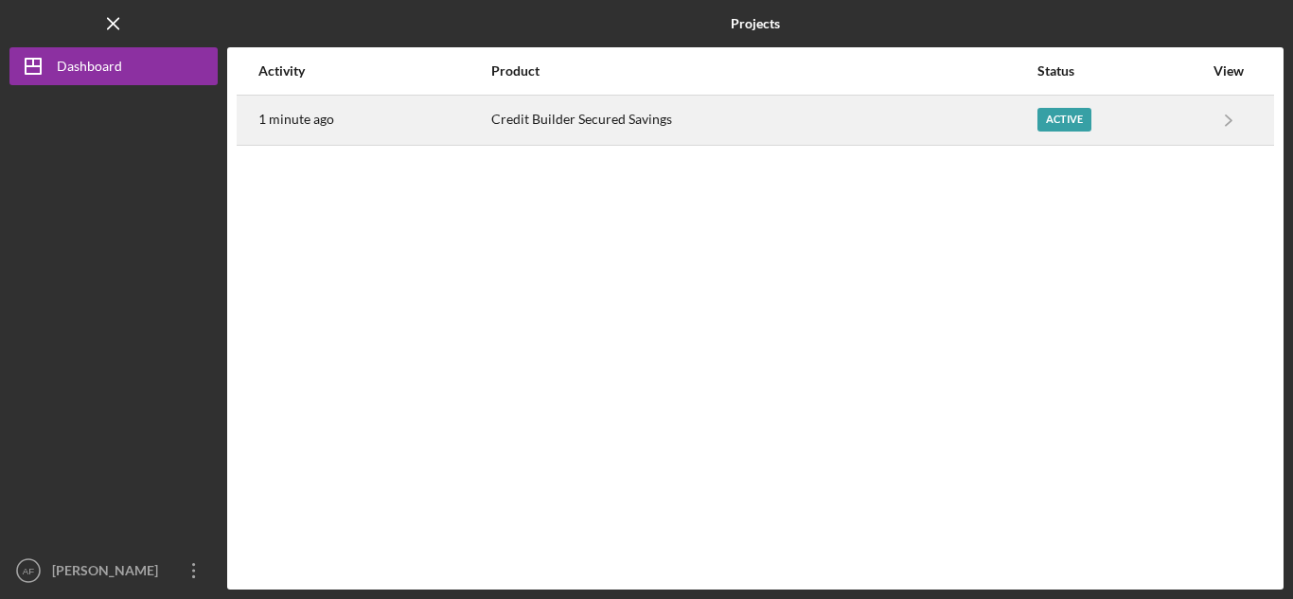
click at [1200, 114] on div "Active" at bounding box center [1120, 120] width 166 height 47
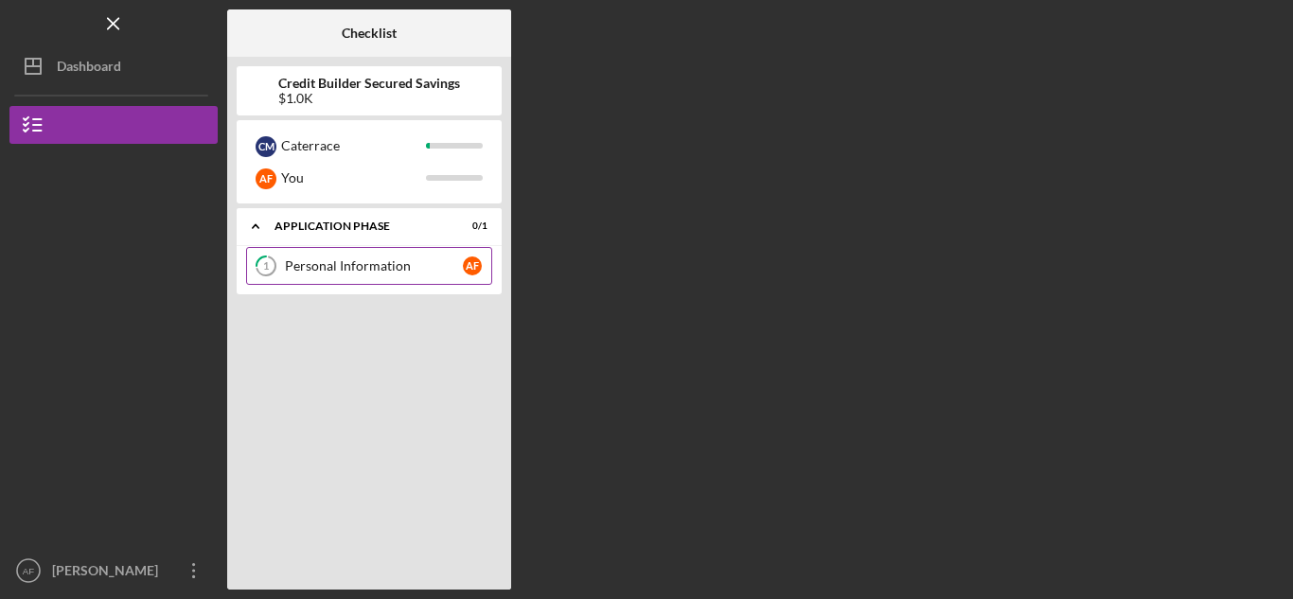
click at [349, 256] on link "1 Personal Information A F" at bounding box center [369, 266] width 246 height 38
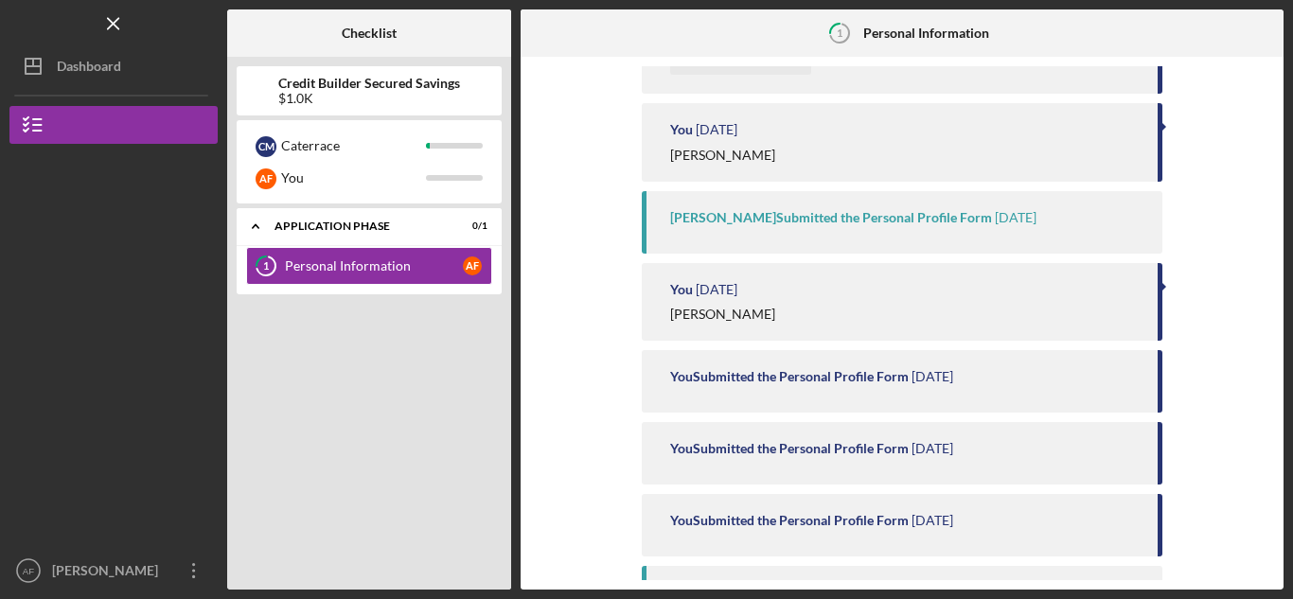
scroll to position [487, 0]
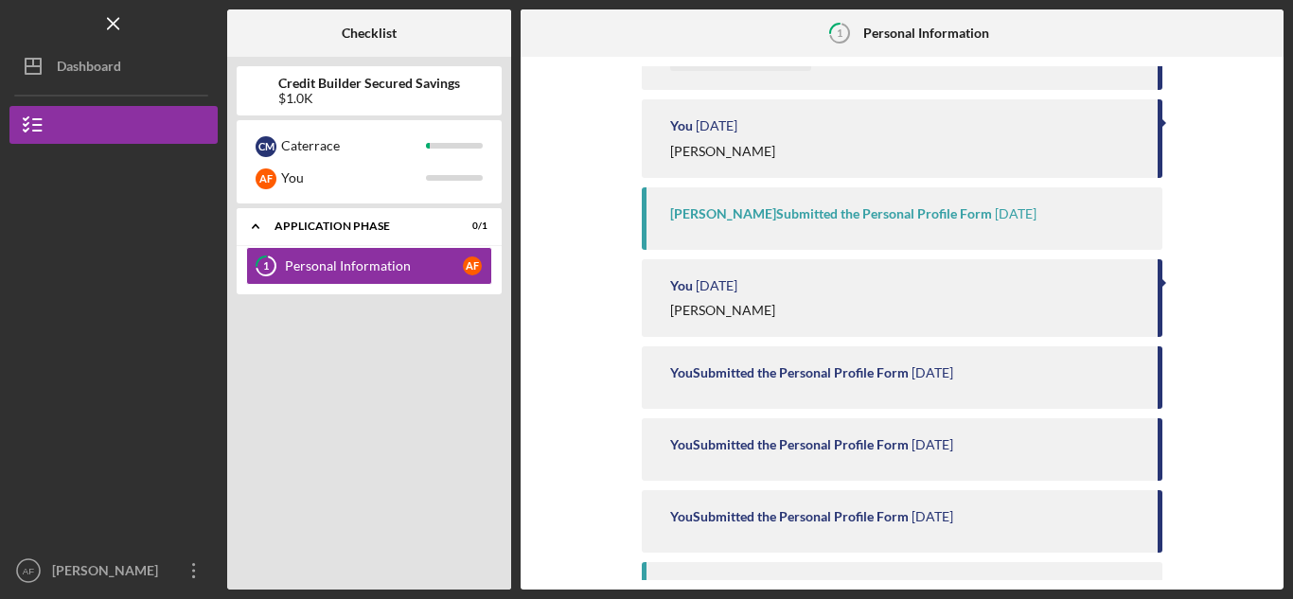
click at [933, 216] on div "[PERSON_NAME] Submitted the Personal Profile Form" at bounding box center [831, 213] width 322 height 15
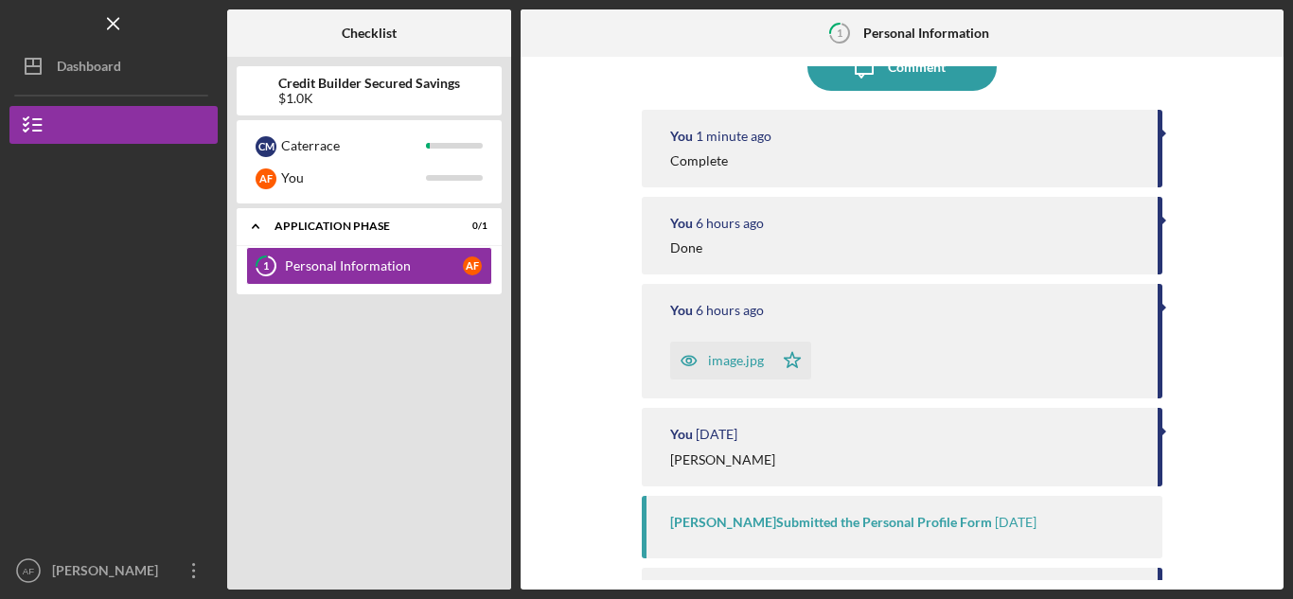
scroll to position [0, 0]
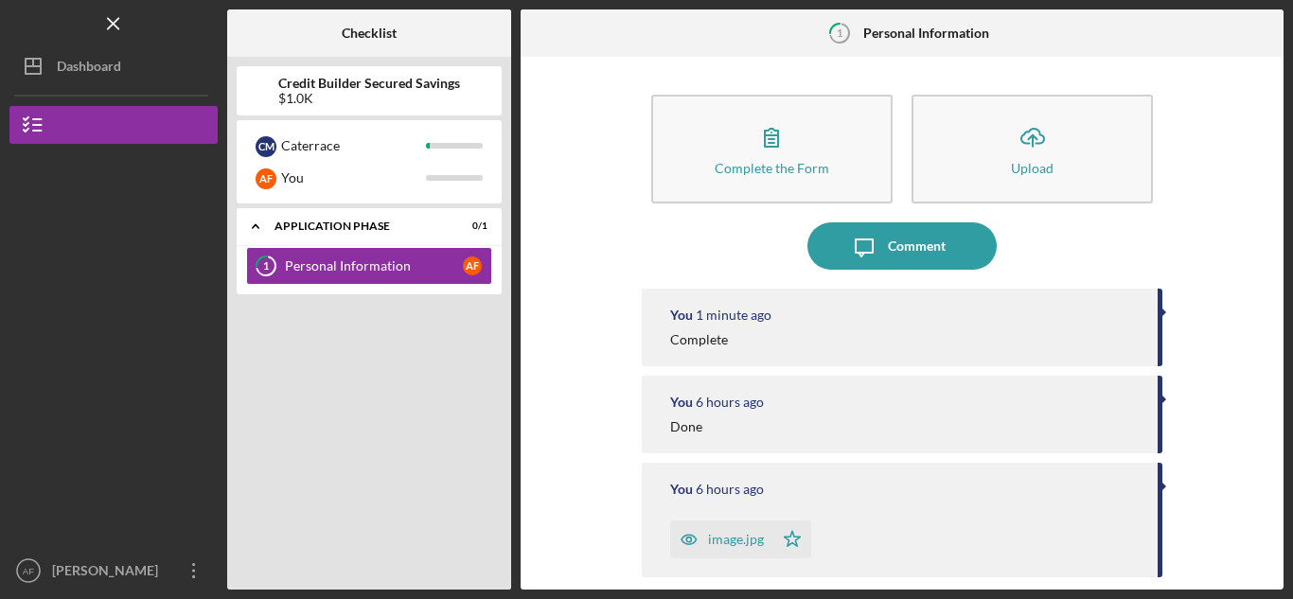
click at [976, 33] on b "Personal Information" at bounding box center [926, 33] width 126 height 15
